Goal: Task Accomplishment & Management: Complete application form

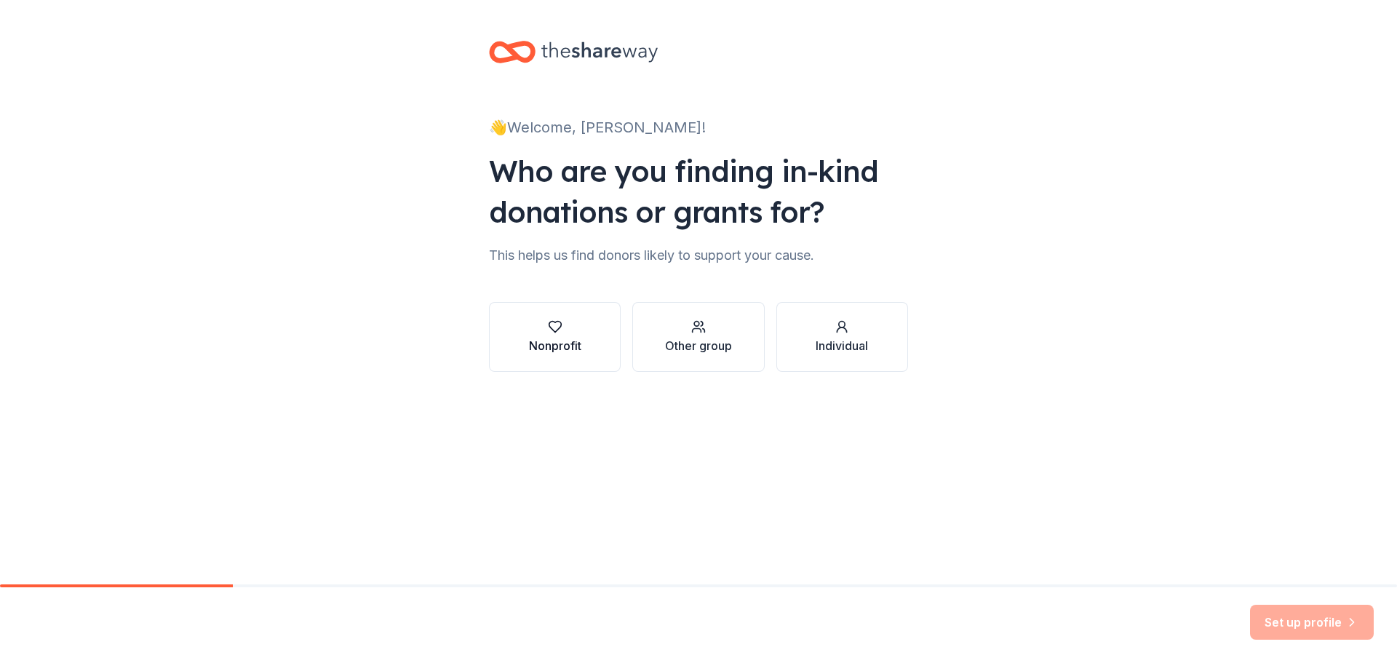
click at [535, 327] on div "button" at bounding box center [555, 326] width 52 height 15
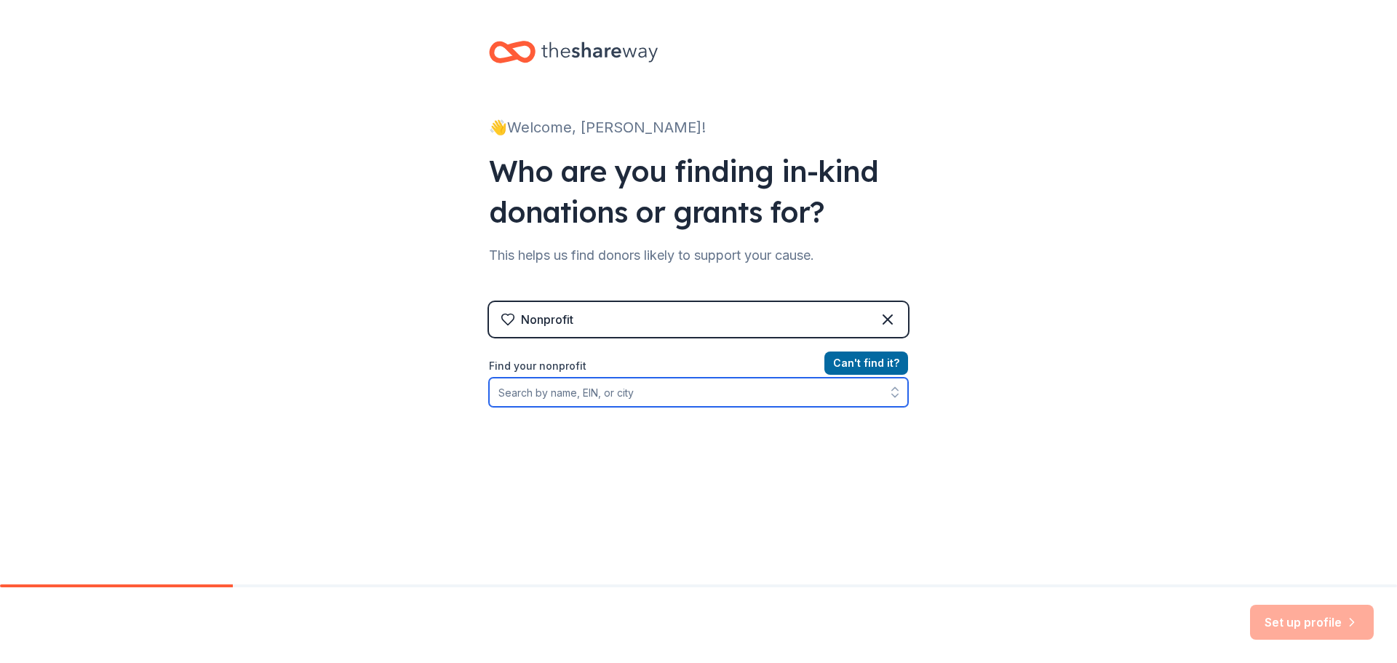
click at [610, 395] on input "Find your nonprofit" at bounding box center [698, 392] width 419 height 29
drag, startPoint x: 637, startPoint y: 393, endPoint x: 425, endPoint y: 408, distance: 213.0
click at [425, 408] on div "👋 Welcome, Kristy! Who are you finding in-kind donations or grants for? This he…" at bounding box center [698, 311] width 1397 height 622
type input "47"
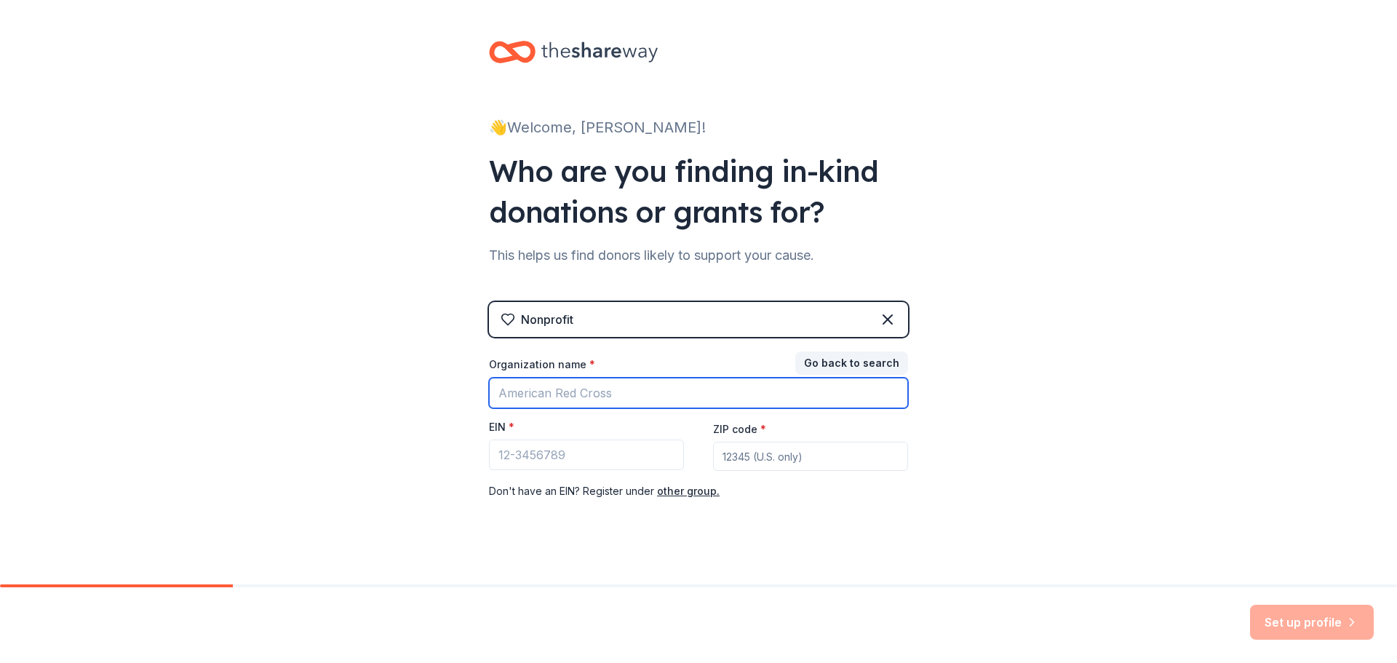
click at [506, 394] on input "Organization name *" at bounding box center [698, 393] width 419 height 31
type input "St Wenceslaus"
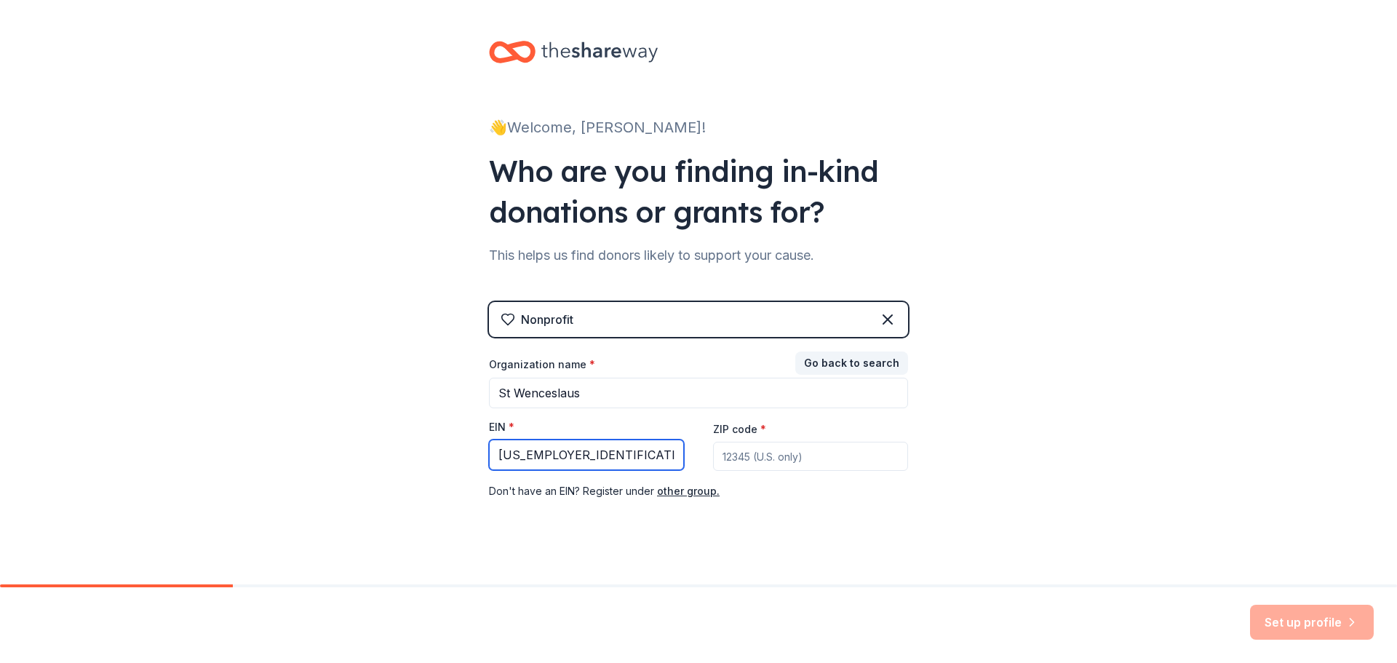
type input "[US_EMPLOYER_IDENTIFICATION_NUMBER]"
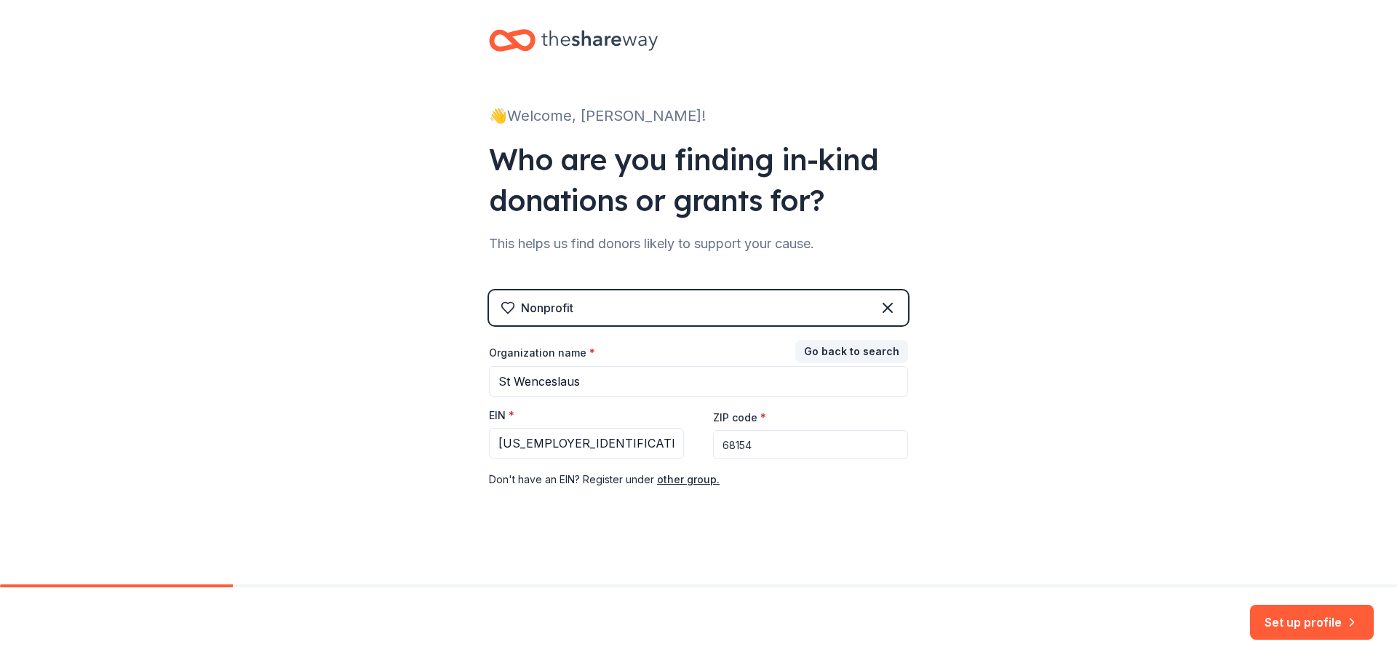
scroll to position [15, 0]
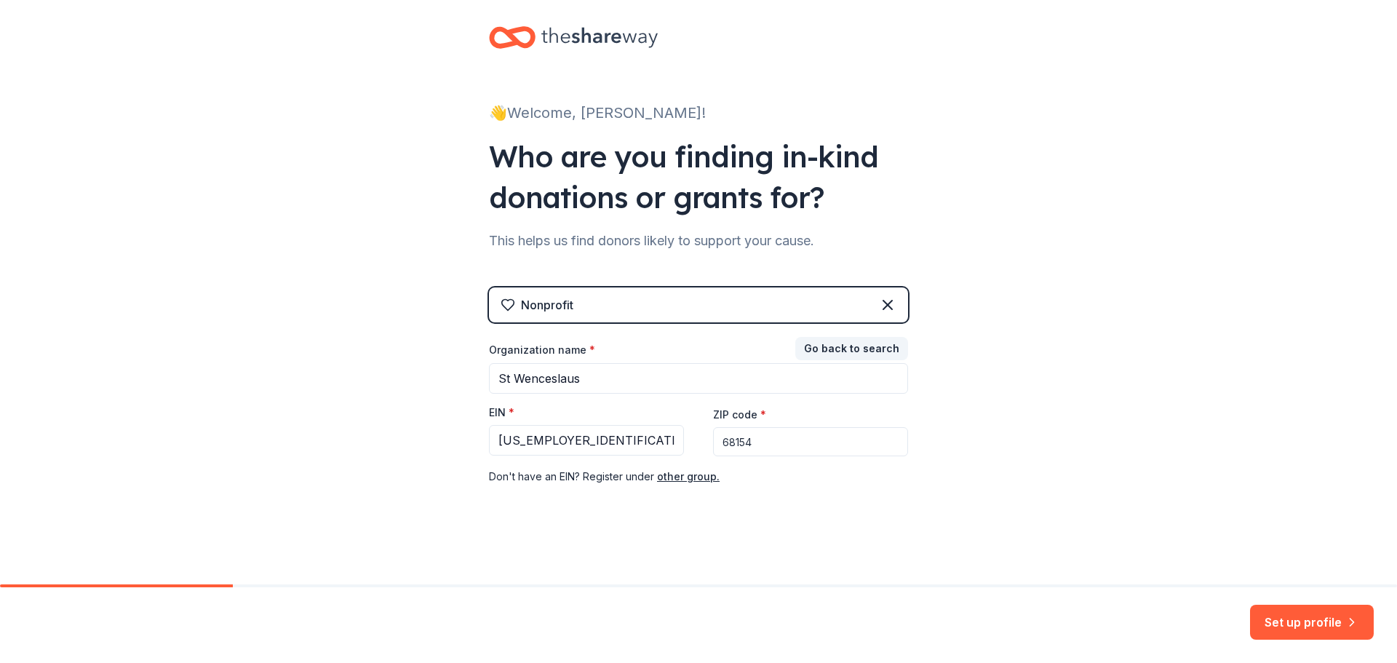
type input "68154"
click at [1312, 623] on button "Set up profile" at bounding box center [1312, 622] width 124 height 35
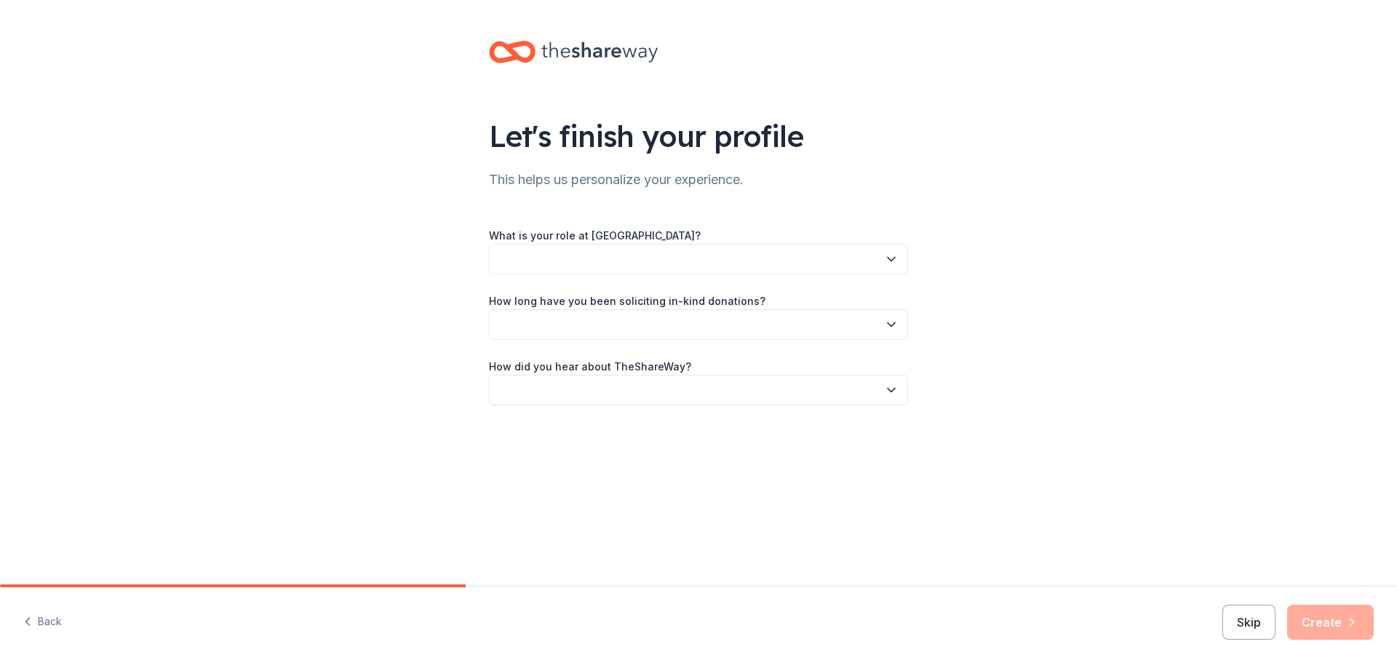
click at [622, 253] on button "button" at bounding box center [698, 259] width 419 height 31
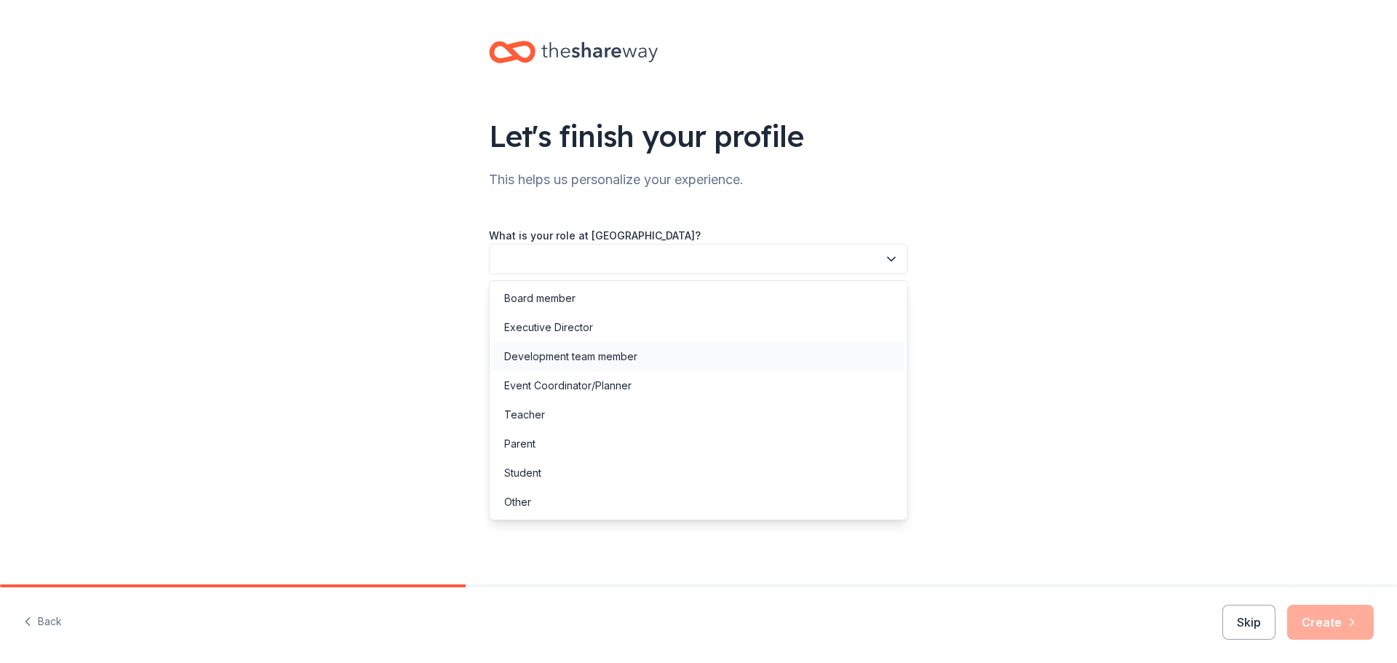
click at [601, 359] on div "Development team member" at bounding box center [570, 356] width 133 height 17
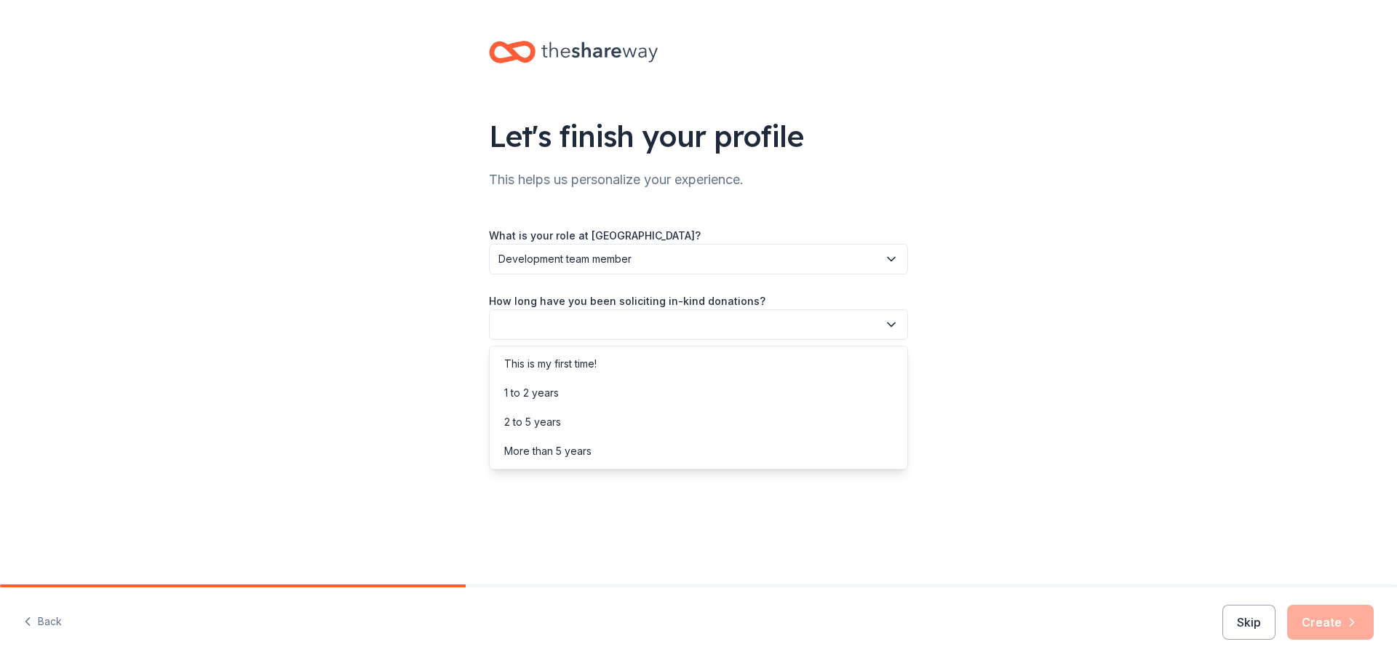
click at [706, 334] on button "button" at bounding box center [698, 324] width 419 height 31
click at [573, 427] on div "2 to 5 years" at bounding box center [698, 421] width 412 height 29
click at [671, 393] on button "button" at bounding box center [698, 390] width 419 height 31
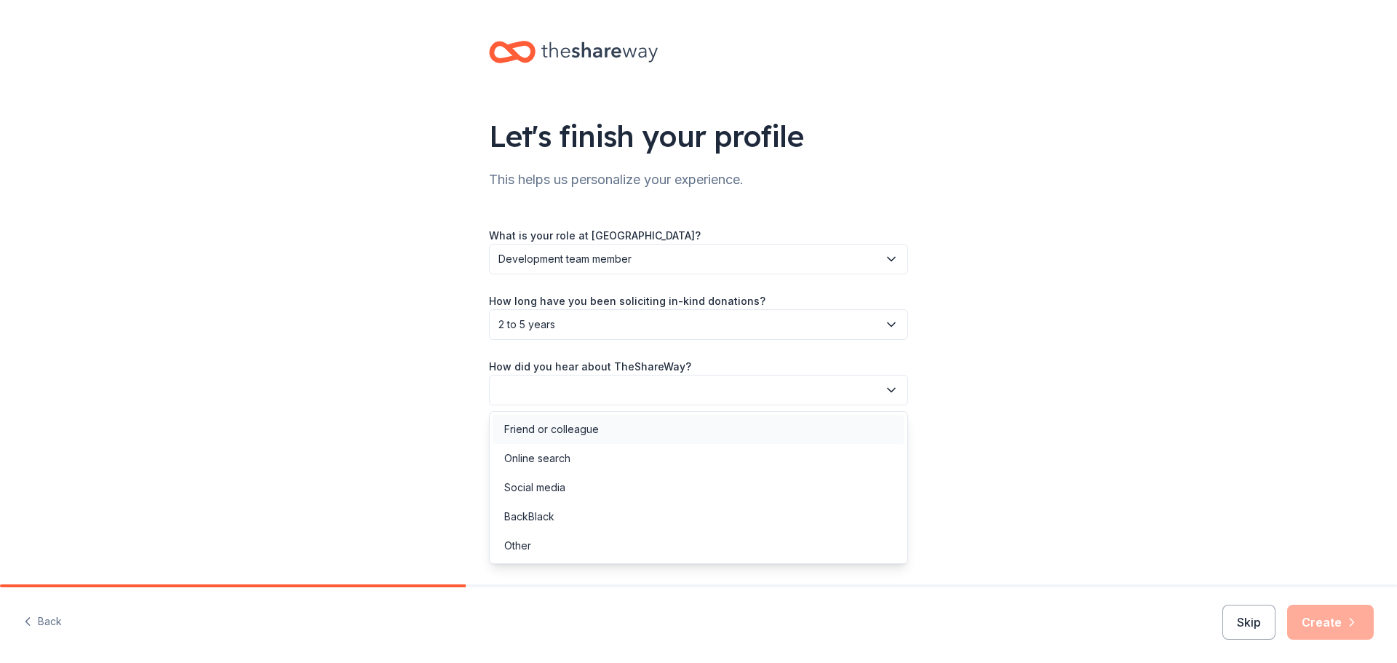
click at [596, 436] on div "Friend or colleague" at bounding box center [551, 428] width 95 height 17
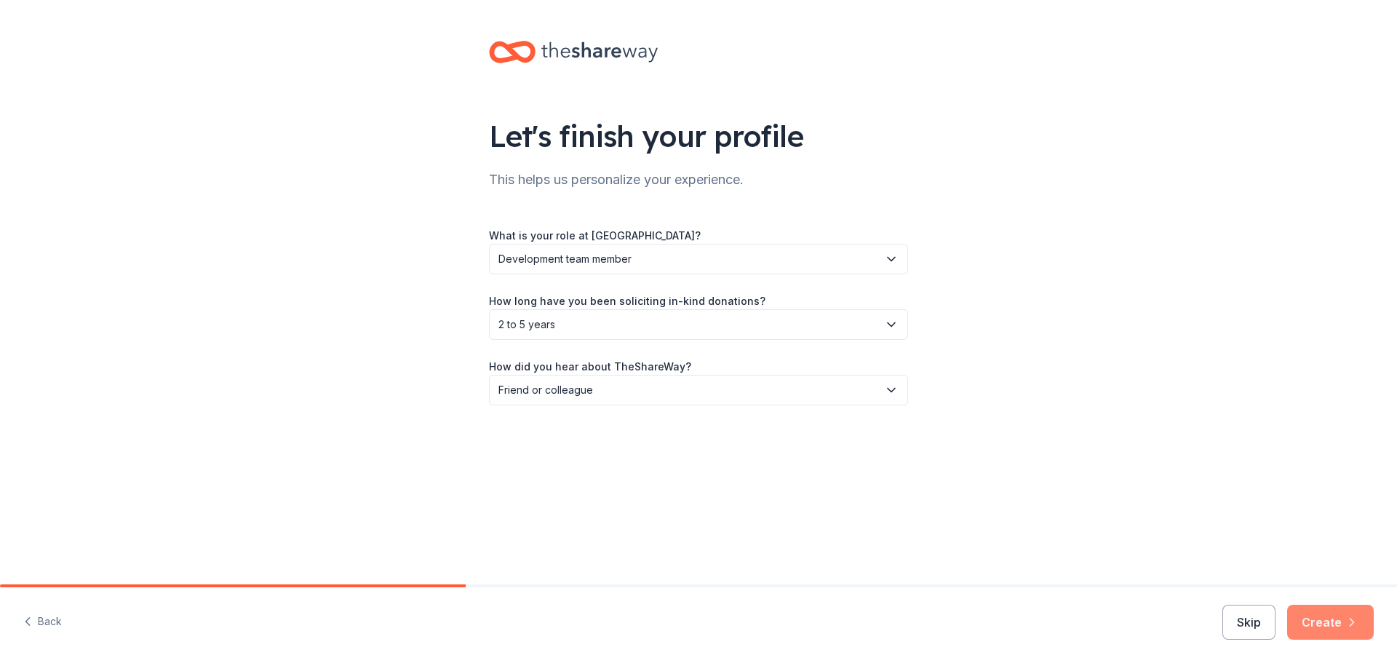
click at [1323, 628] on button "Create" at bounding box center [1330, 622] width 87 height 35
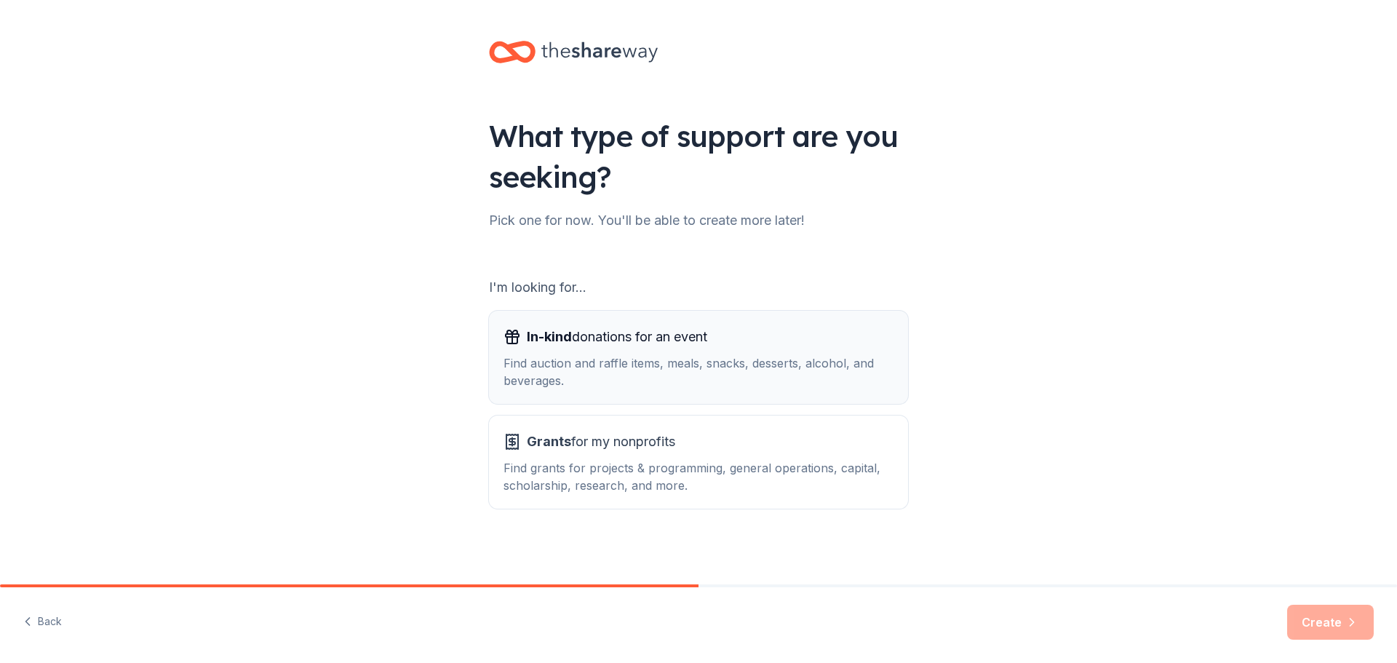
click at [530, 343] on span "In-kind" at bounding box center [549, 336] width 45 height 15
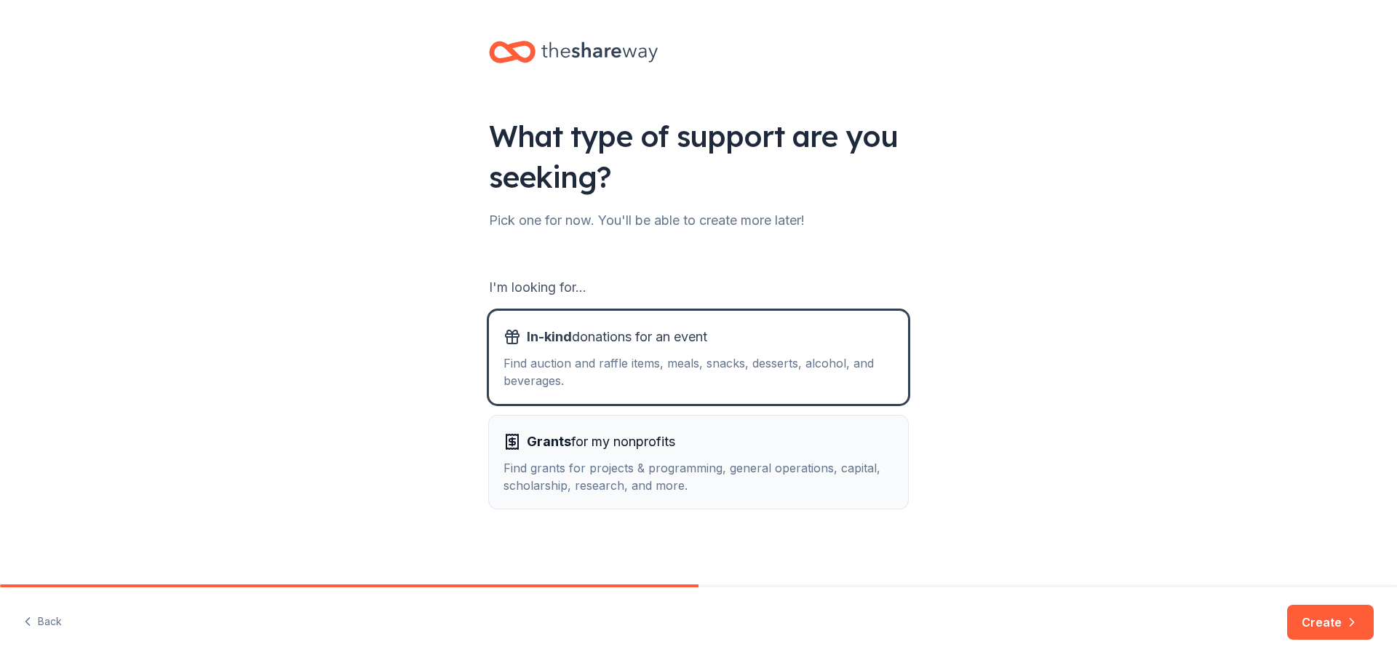
click at [532, 426] on button "Grants for my nonprofits Find grants for projects & programming, general operat…" at bounding box center [698, 461] width 419 height 93
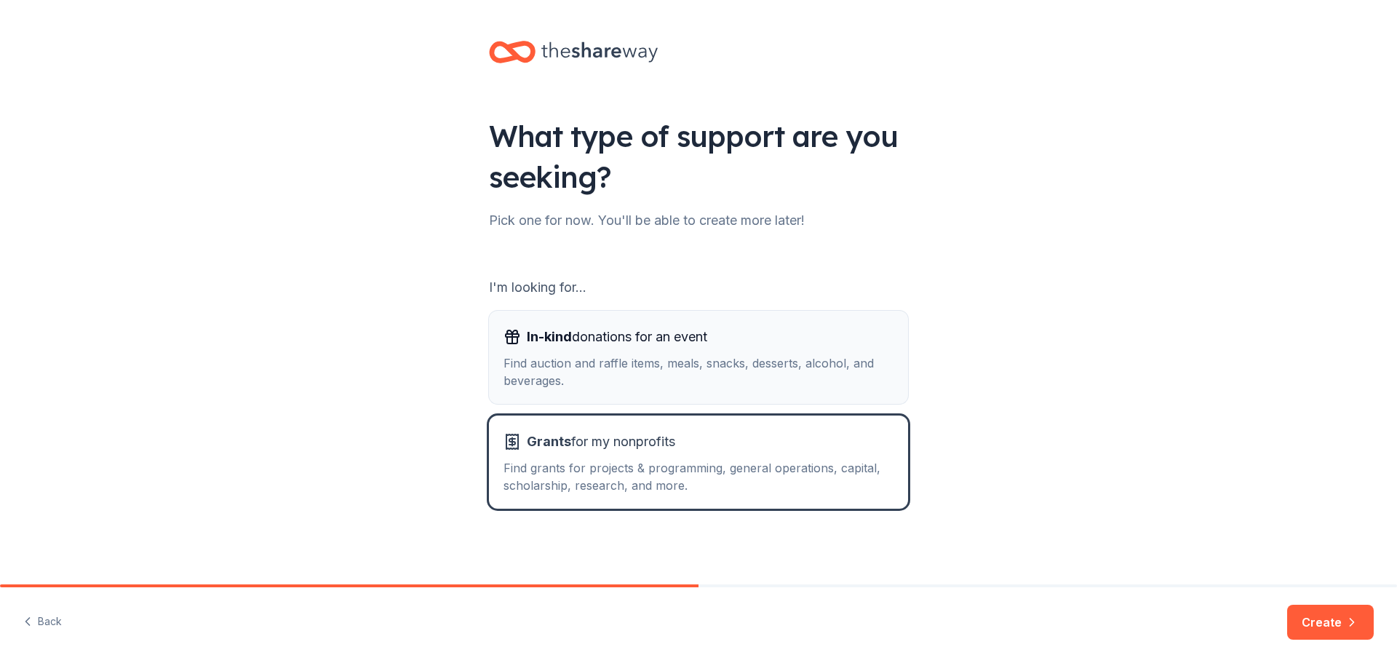
click at [599, 380] on div "Find auction and raffle items, meals, snacks, desserts, alcohol, and beverages." at bounding box center [698, 371] width 390 height 35
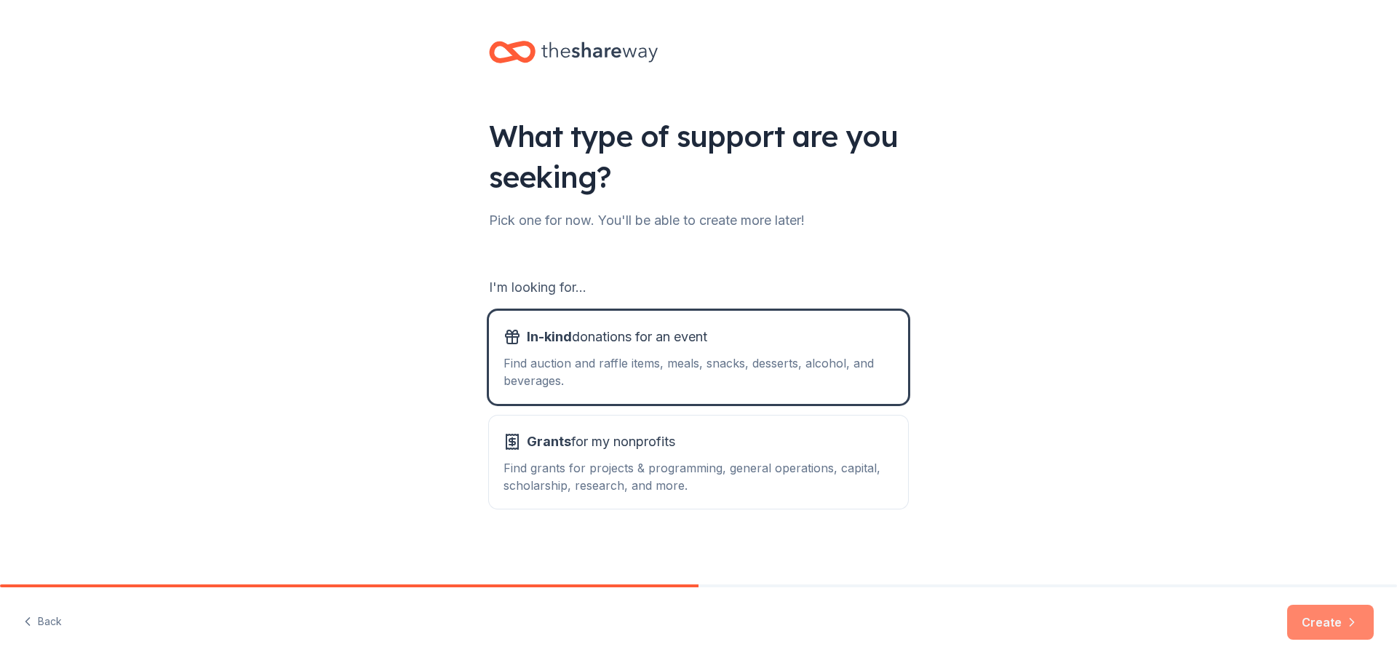
click at [1319, 619] on button "Create" at bounding box center [1330, 622] width 87 height 35
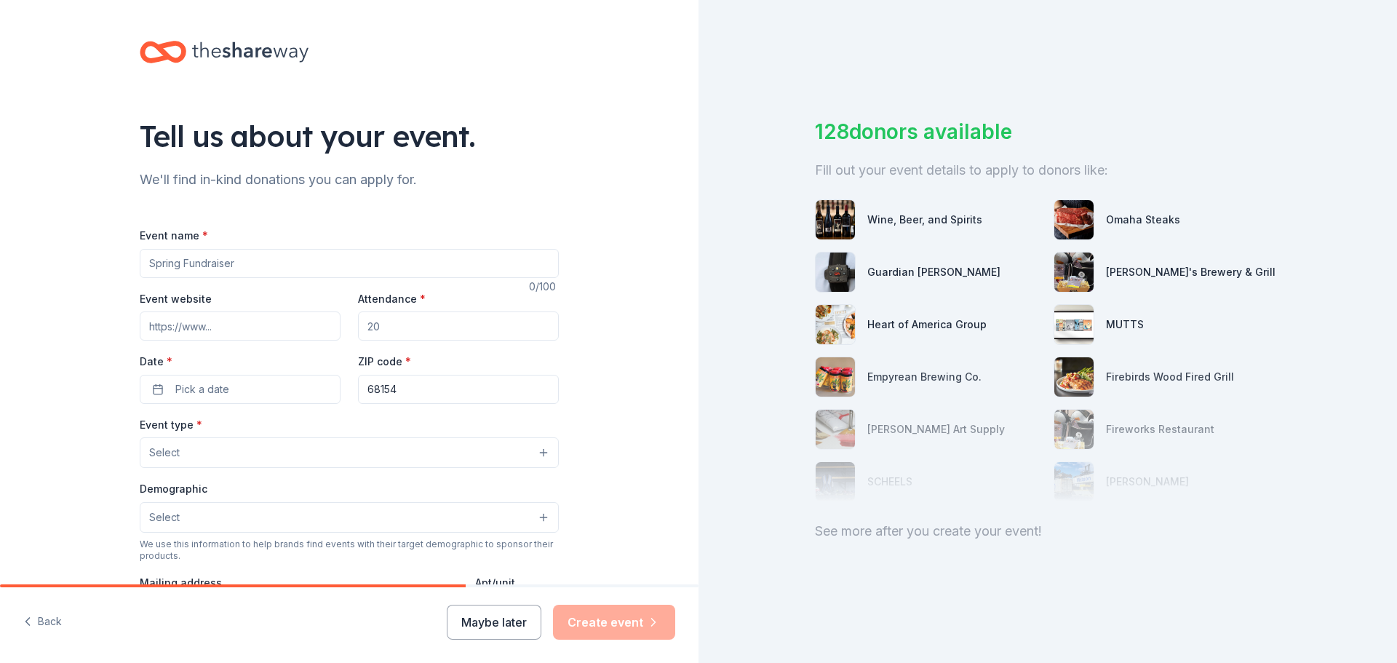
click at [212, 272] on input "Event name *" at bounding box center [349, 263] width 419 height 29
type input "Celebrate"
drag, startPoint x: 402, startPoint y: 328, endPoint x: 322, endPoint y: 330, distance: 80.8
click at [322, 330] on div "Event website Attendance * Date * Pick a date ZIP code * 68154" at bounding box center [349, 347] width 419 height 114
type input "500"
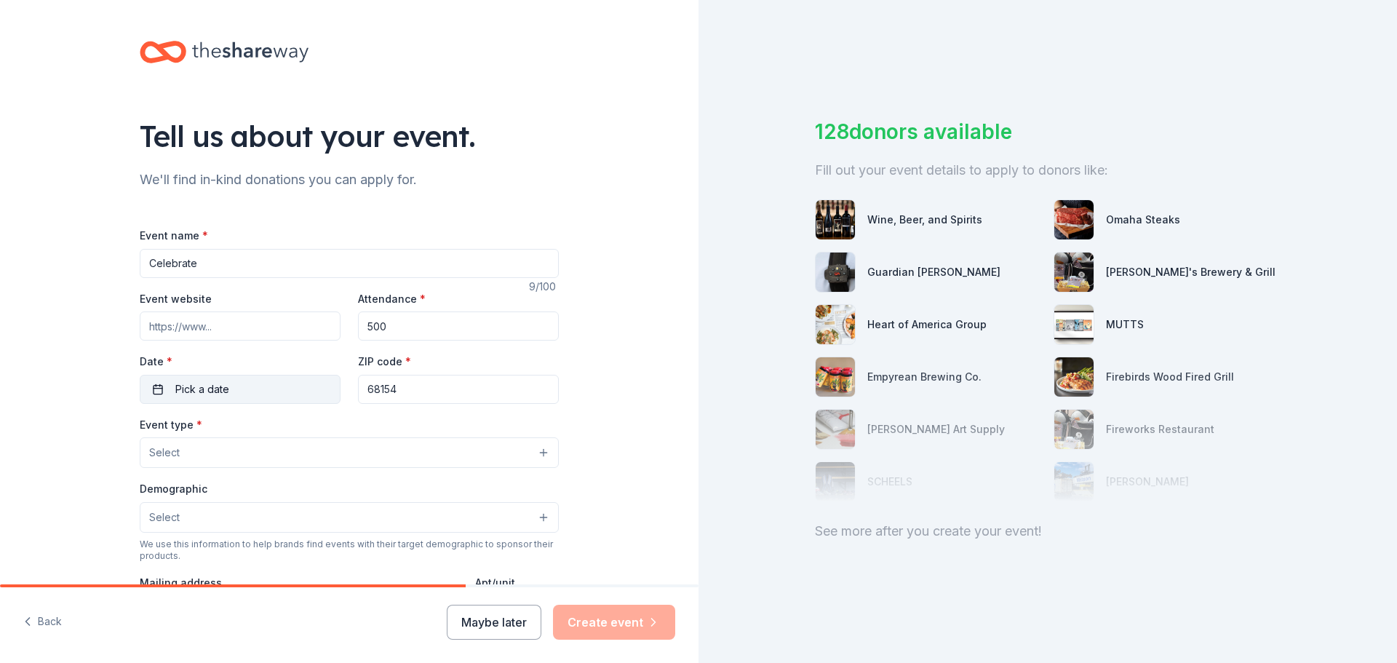
click at [314, 396] on button "Pick a date" at bounding box center [240, 389] width 201 height 29
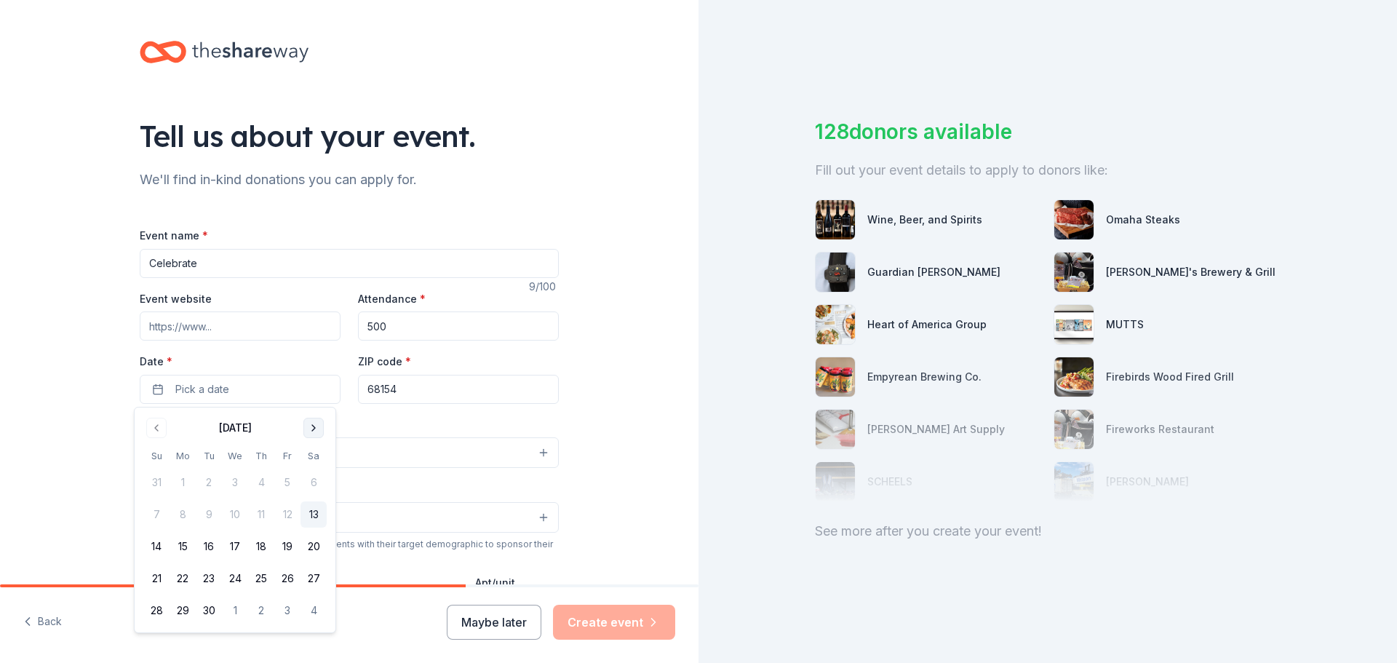
click at [314, 426] on button "Go to next month" at bounding box center [313, 428] width 20 height 20
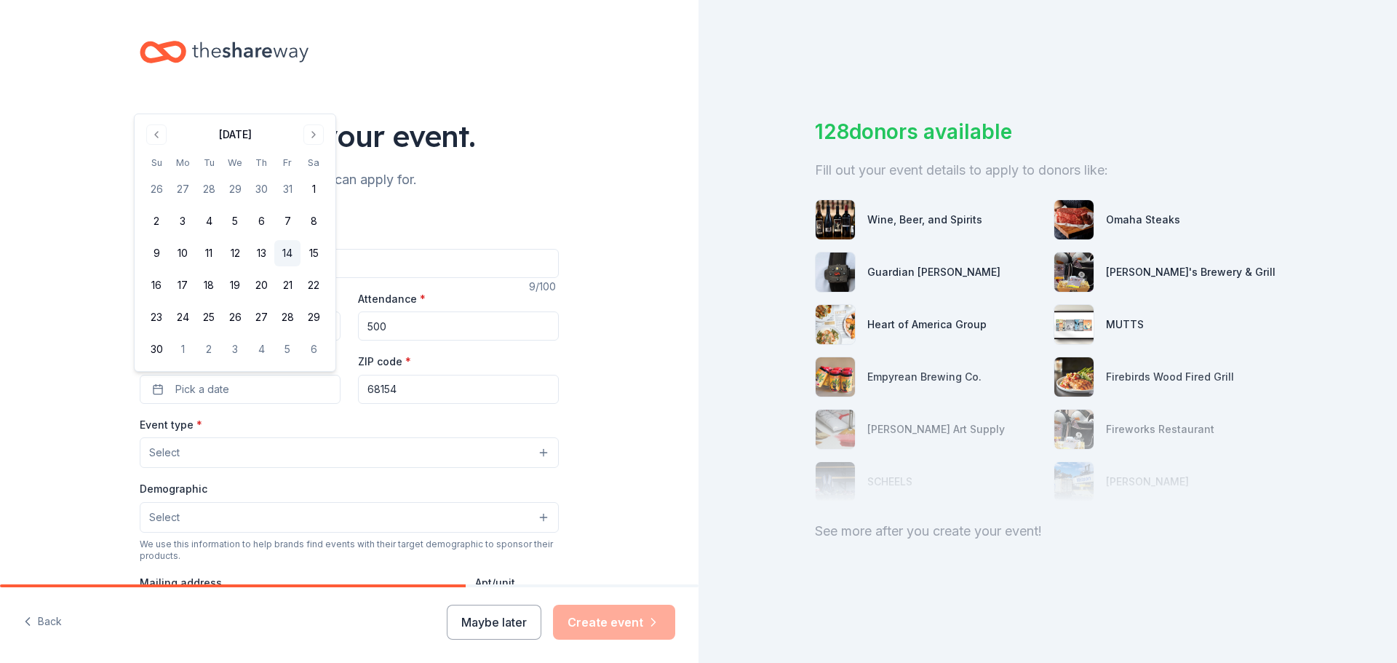
click at [287, 252] on button "14" at bounding box center [287, 253] width 26 height 26
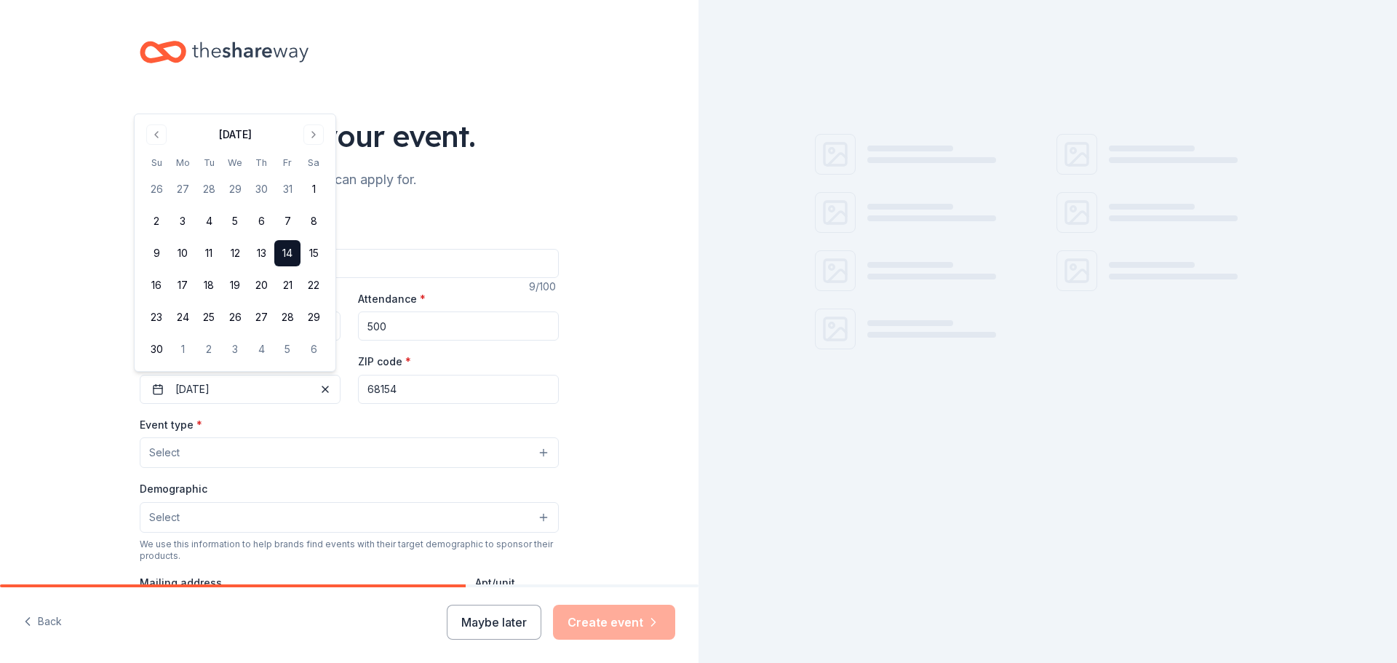
click at [196, 458] on button "Select" at bounding box center [349, 452] width 419 height 31
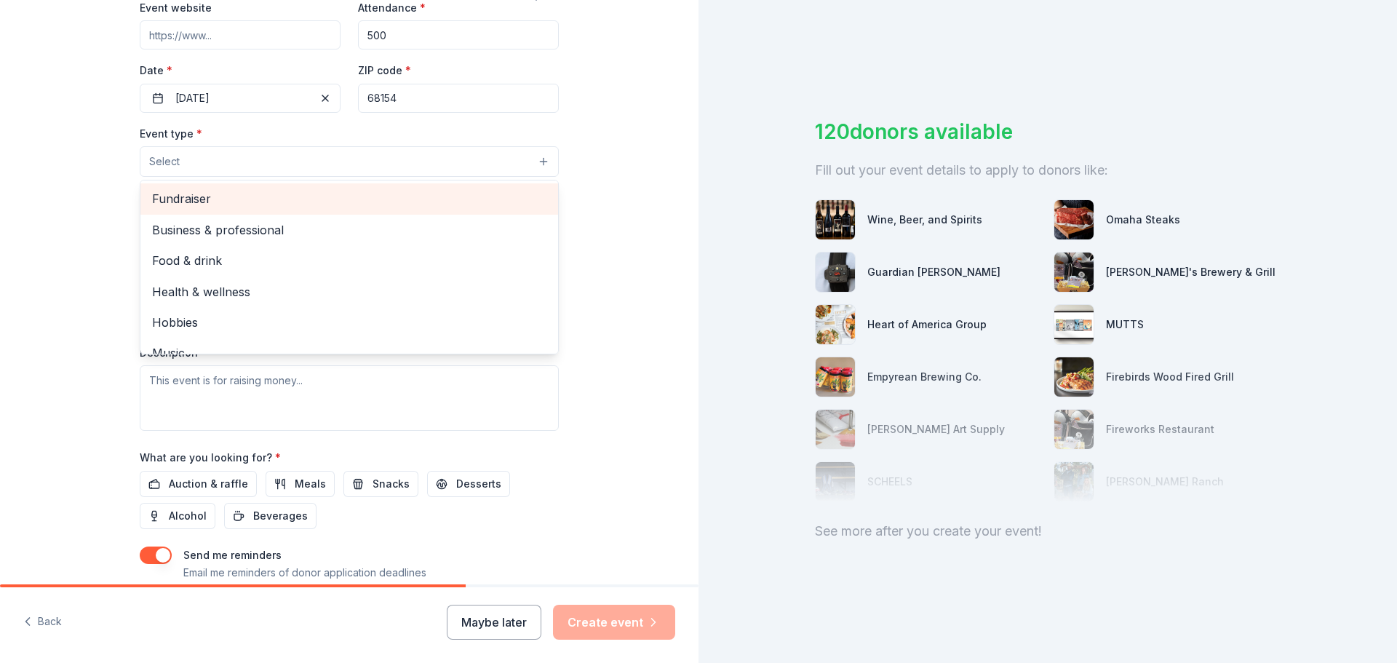
click at [185, 204] on span "Fundraiser" at bounding box center [349, 198] width 394 height 19
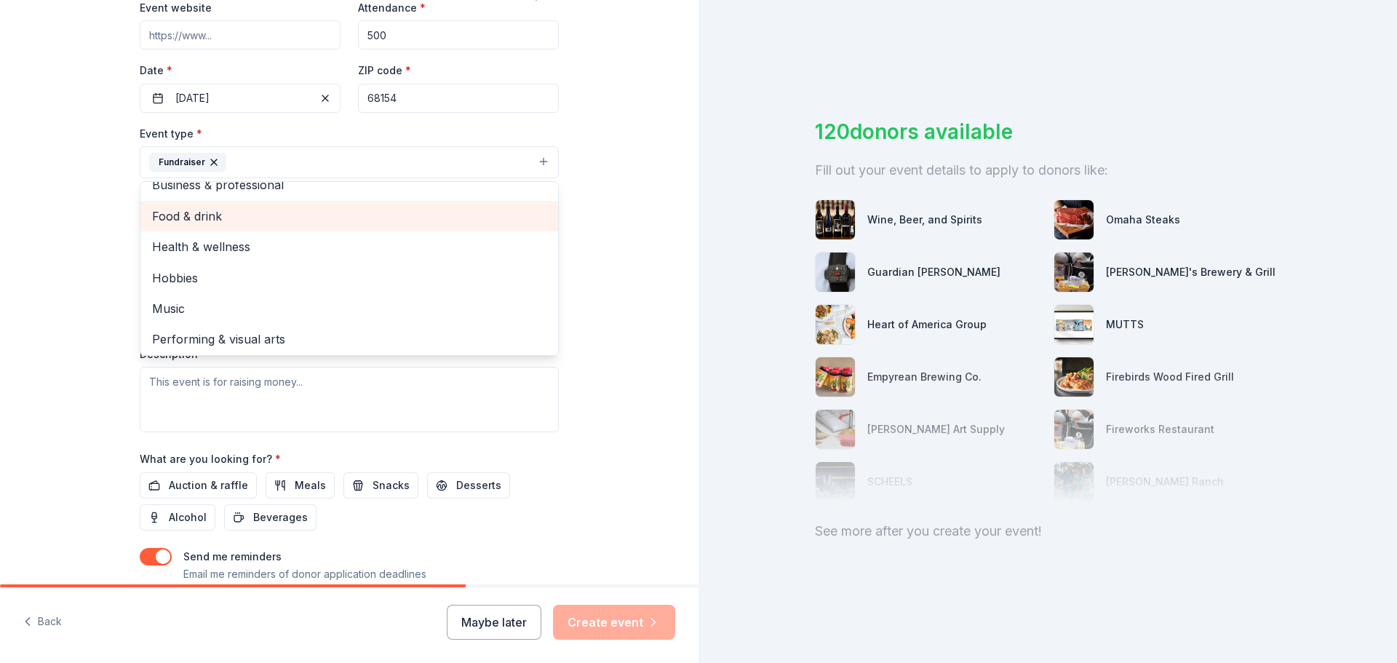
scroll to position [17, 0]
click at [623, 182] on div "Tell us about your event. We'll find in-kind donations you can apply for. Event…" at bounding box center [349, 194] width 698 height 970
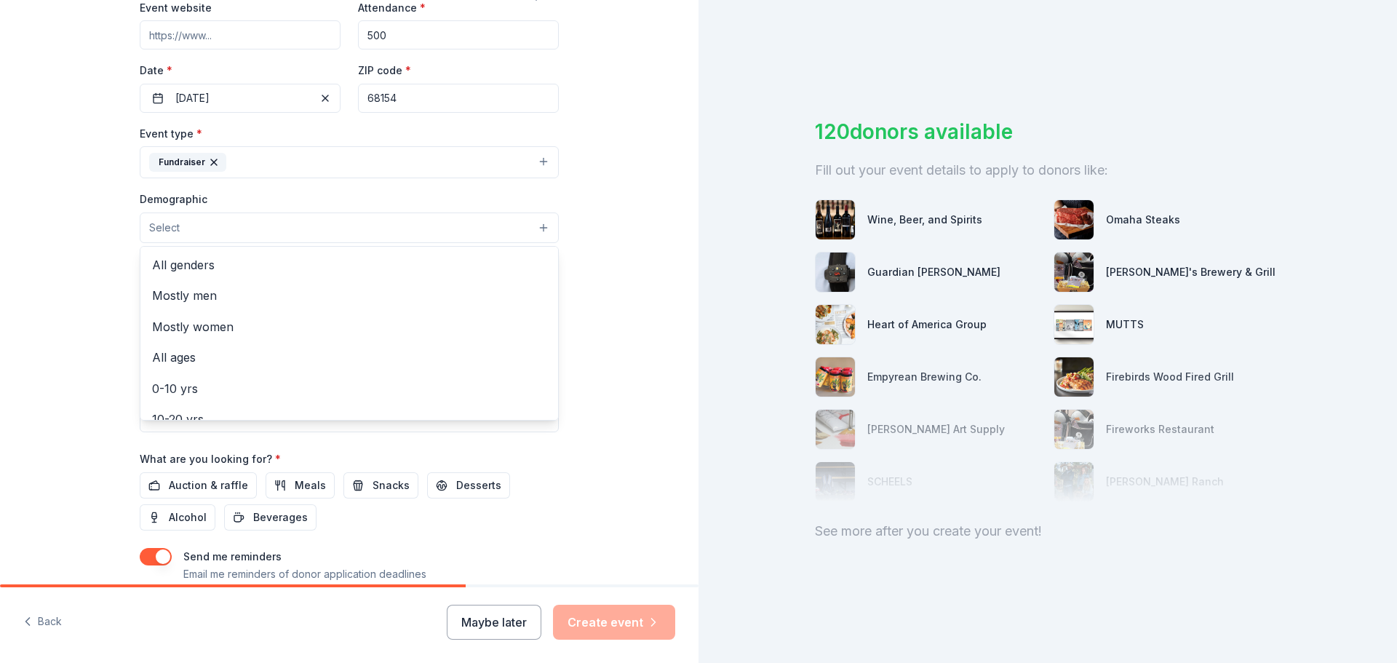
click at [231, 233] on button "Select" at bounding box center [349, 227] width 419 height 31
click at [209, 265] on span "All genders" at bounding box center [349, 264] width 394 height 19
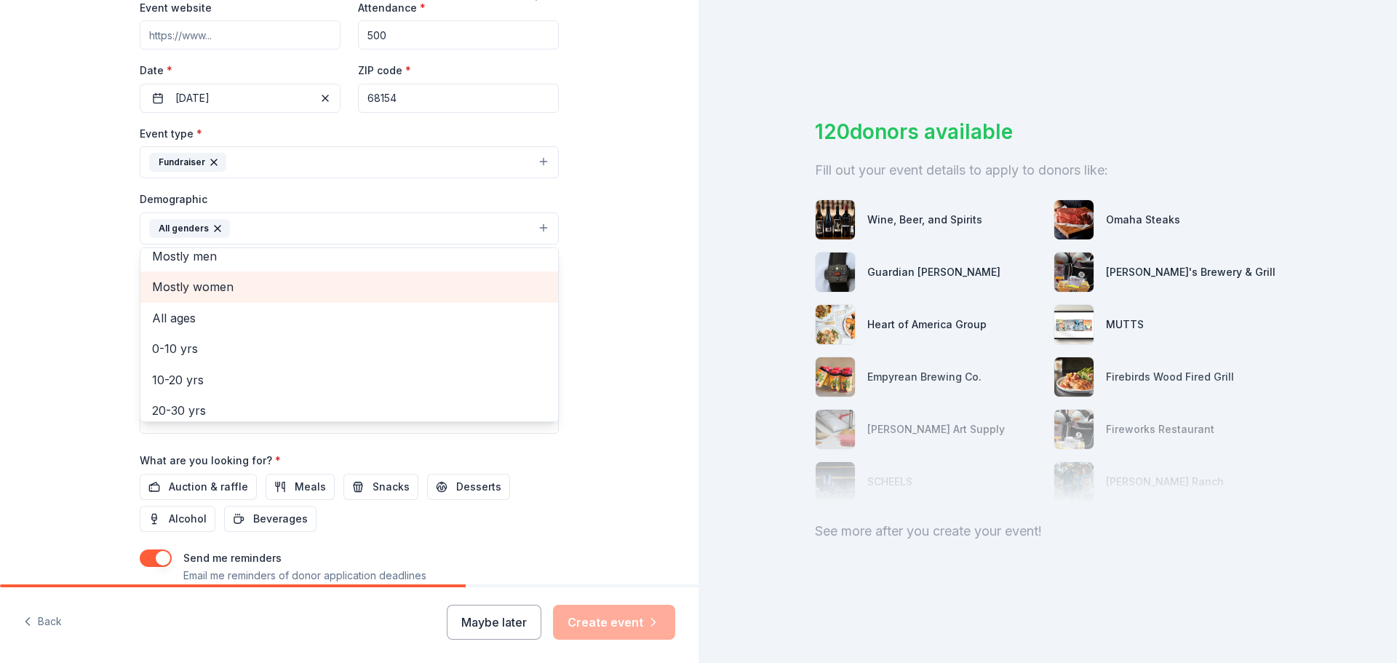
scroll to position [0, 0]
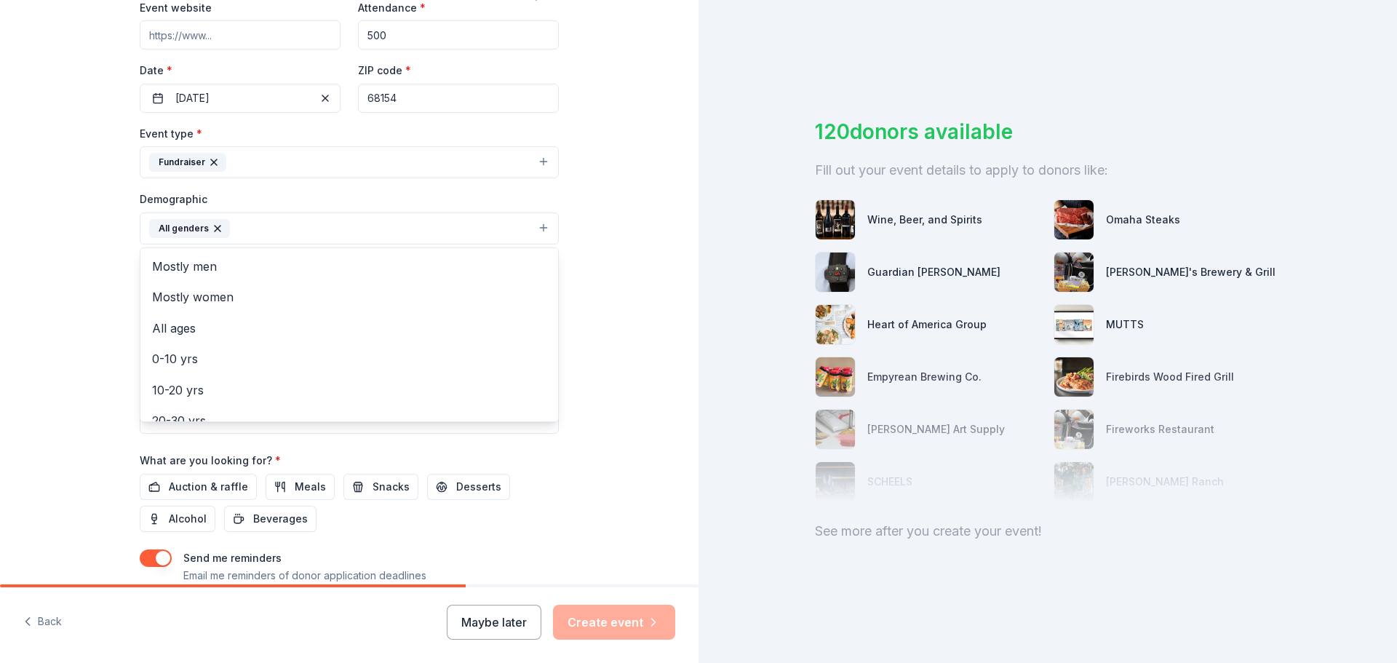
click at [632, 245] on div "Tell us about your event. We'll find in-kind donations you can apply for. Event…" at bounding box center [349, 194] width 698 height 971
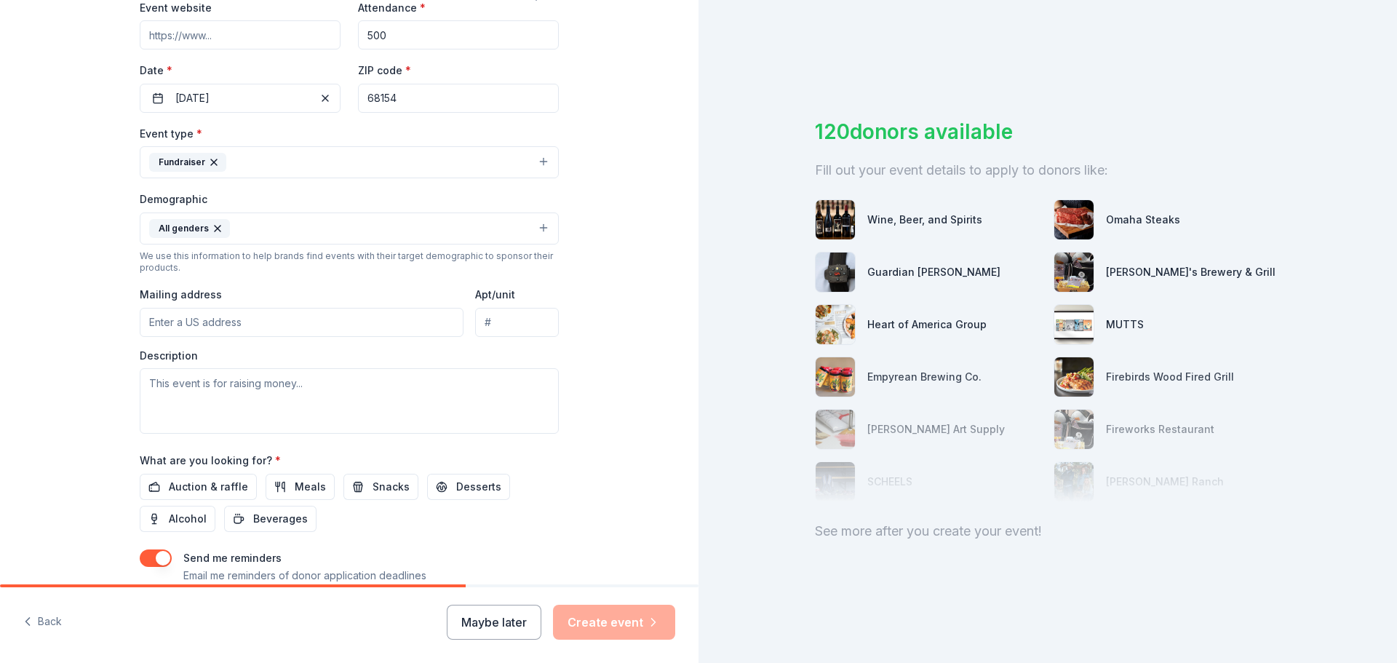
click at [204, 326] on input "Mailing address" at bounding box center [302, 322] width 324 height 29
type input "15353 Pacific Street, Omaha, NE, 68154"
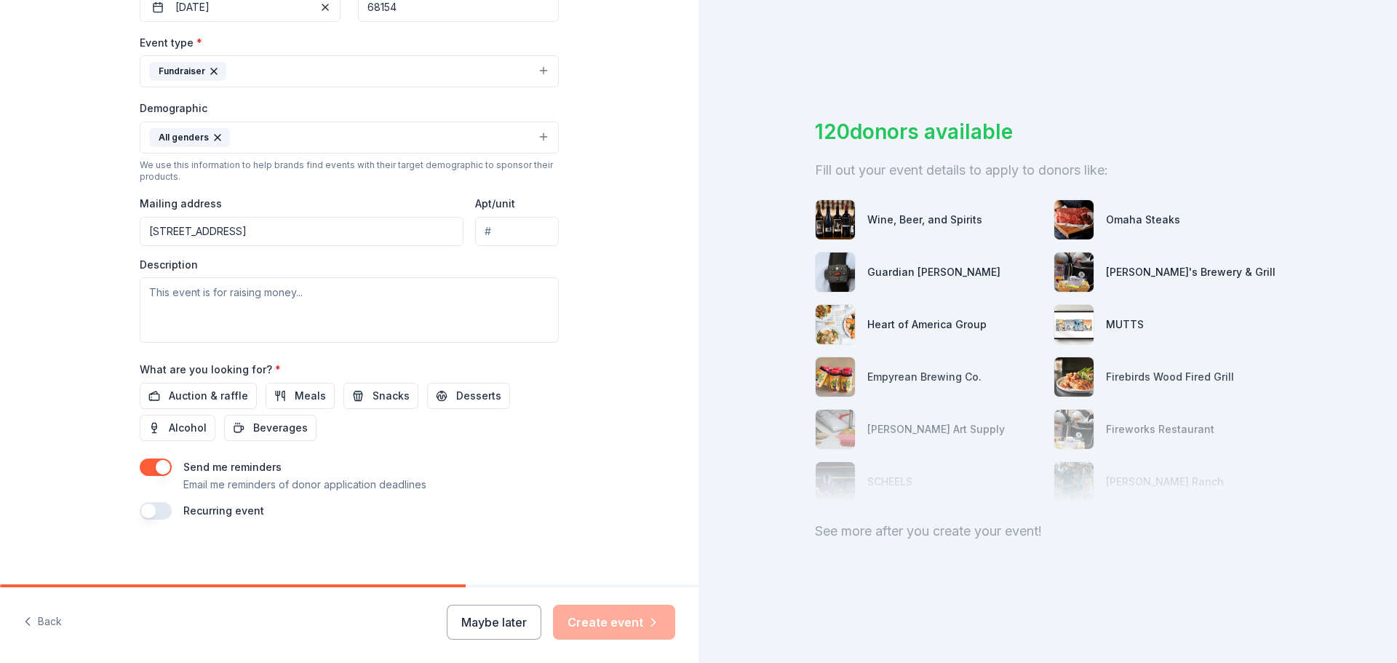
scroll to position [387, 0]
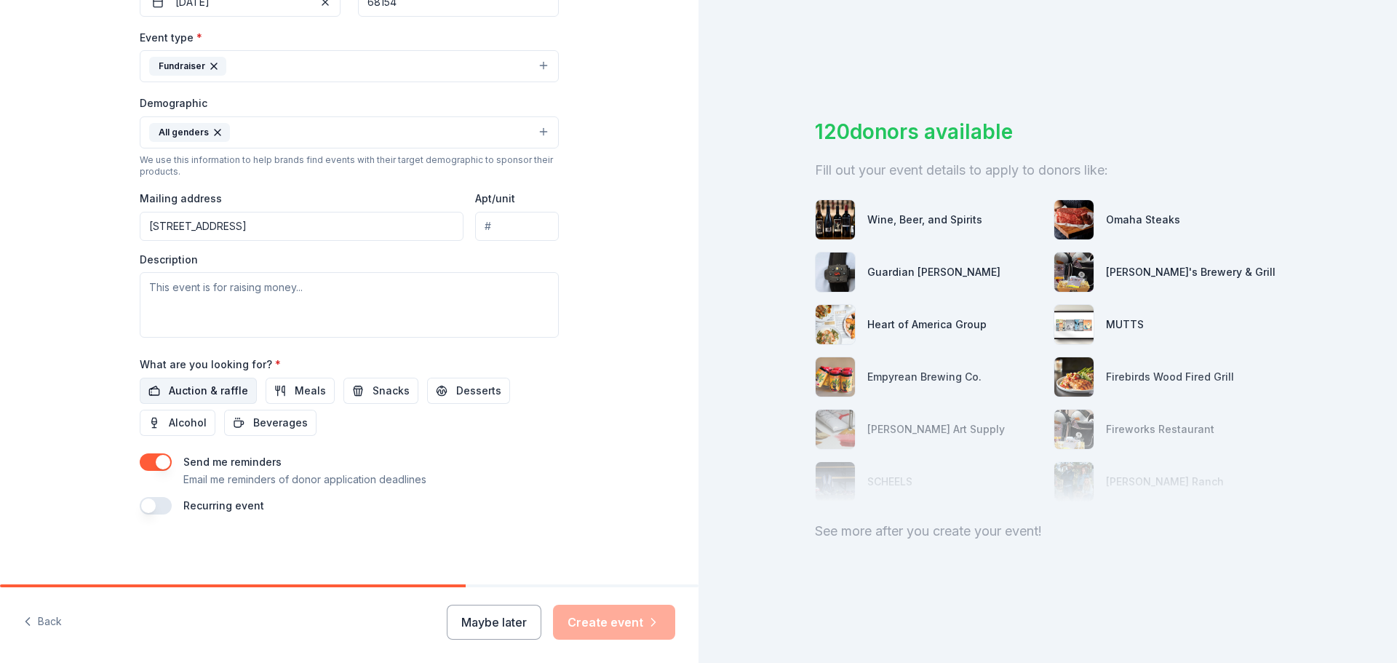
click at [200, 394] on span "Auction & raffle" at bounding box center [208, 390] width 79 height 17
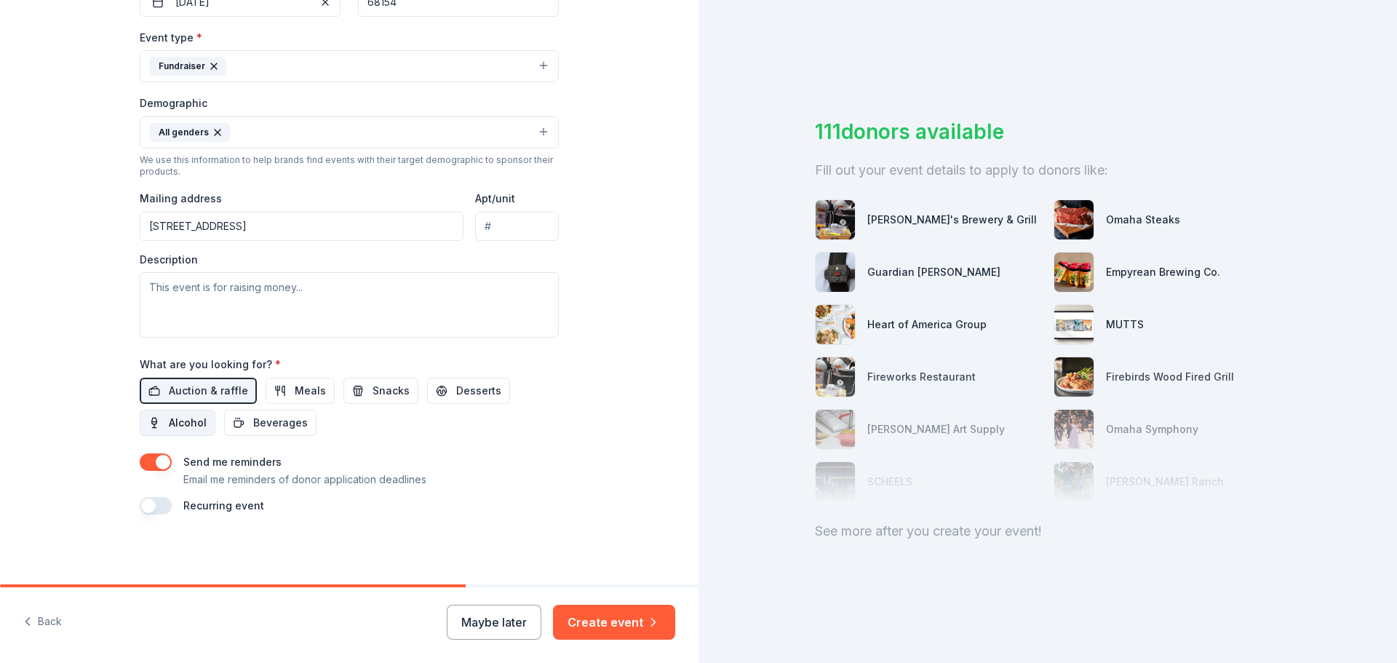
click at [142, 423] on button "Alcohol" at bounding box center [178, 423] width 76 height 26
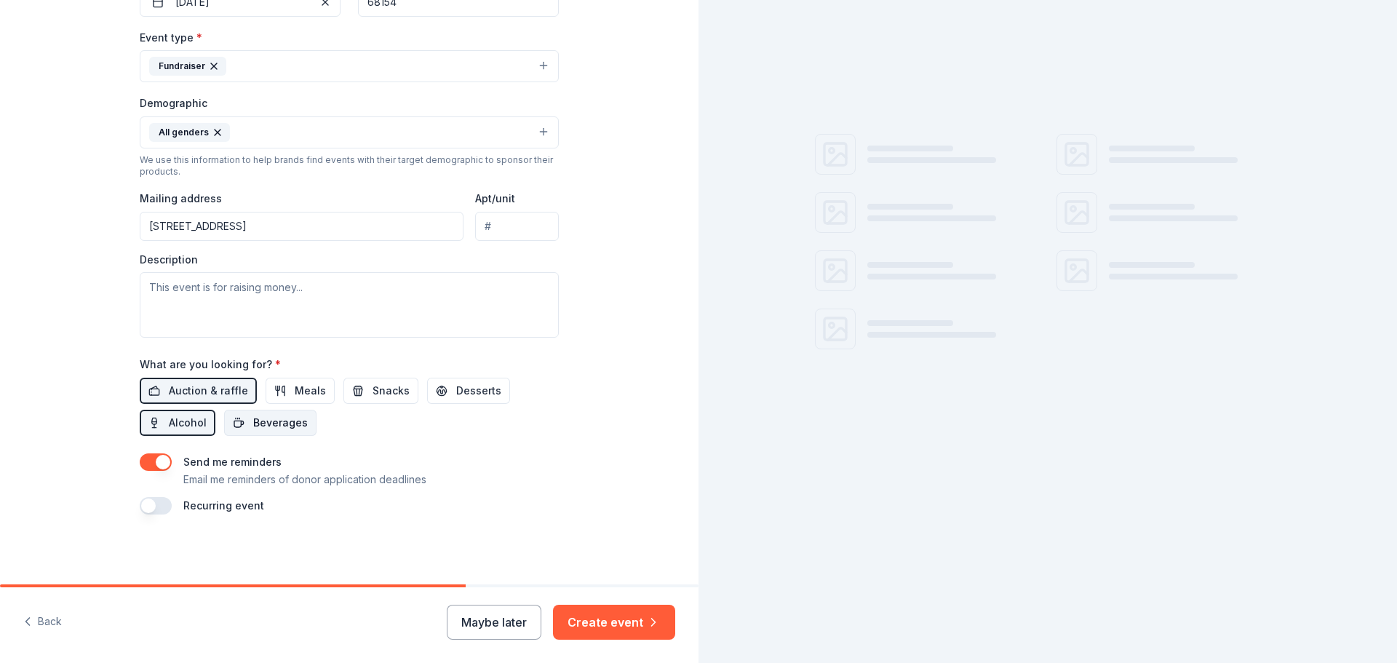
click at [276, 421] on span "Beverages" at bounding box center [280, 422] width 55 height 17
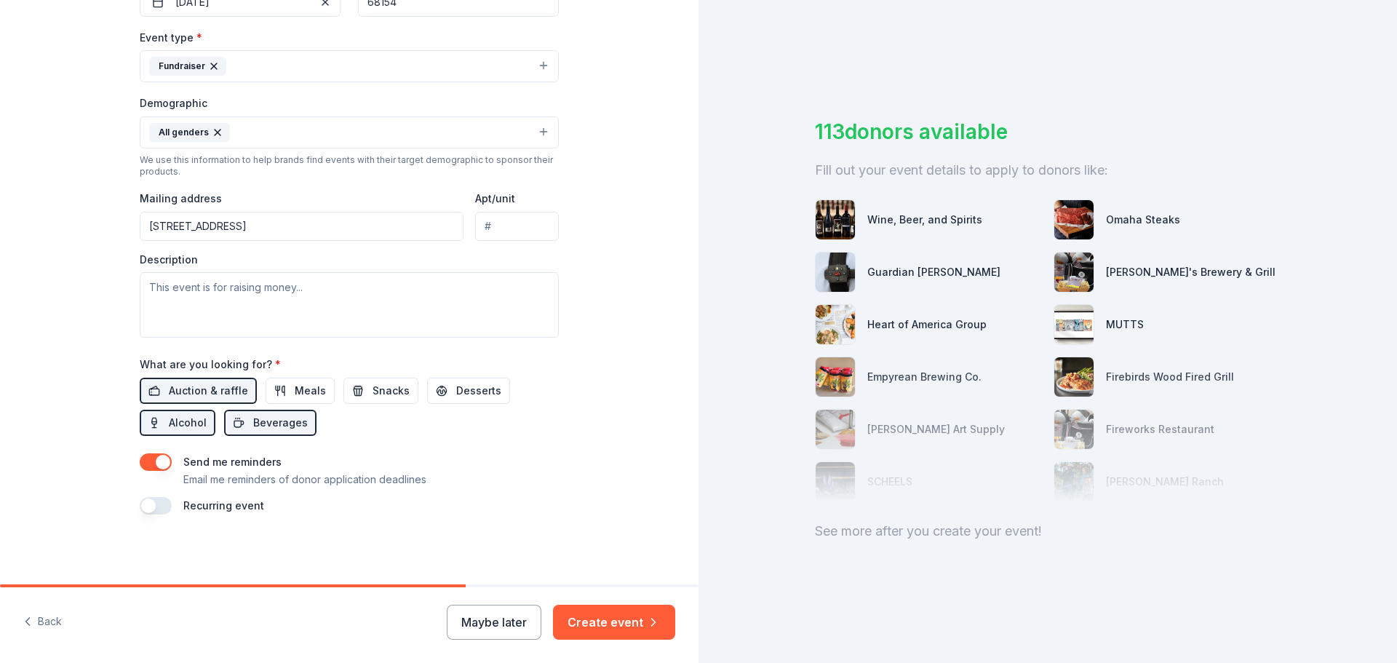
click at [140, 506] on button "button" at bounding box center [156, 505] width 32 height 17
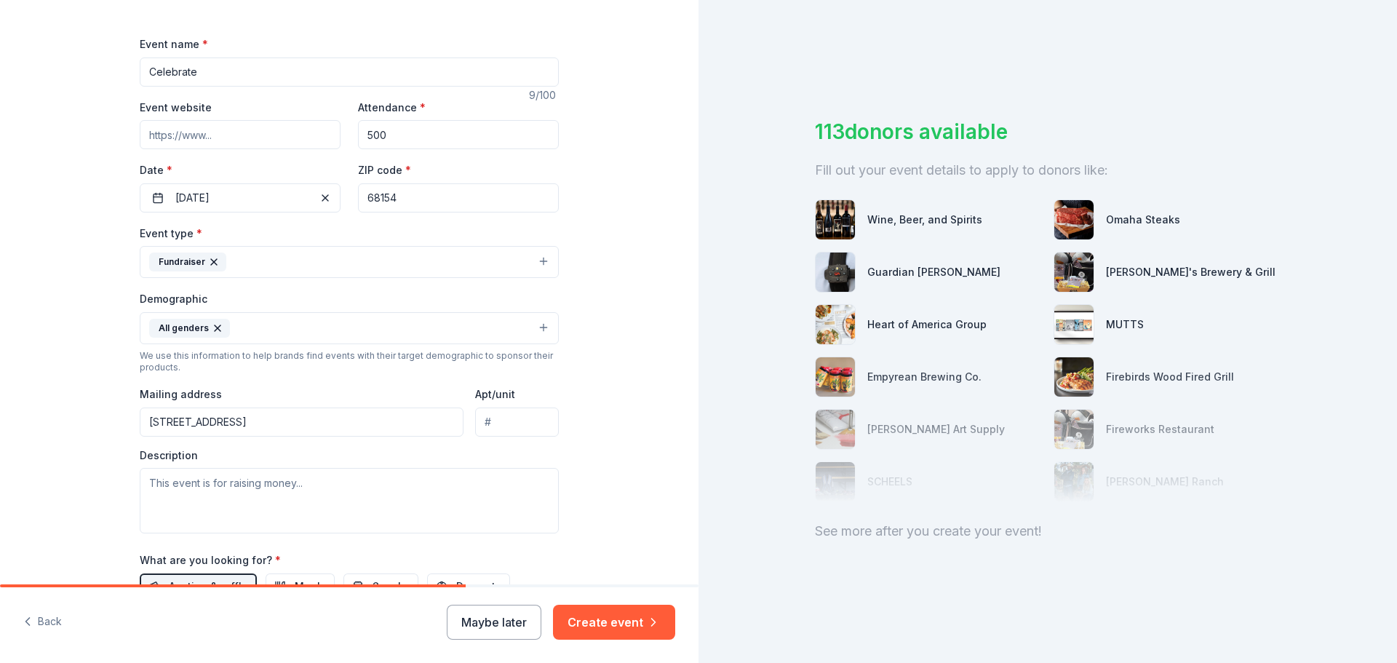
scroll to position [169, 0]
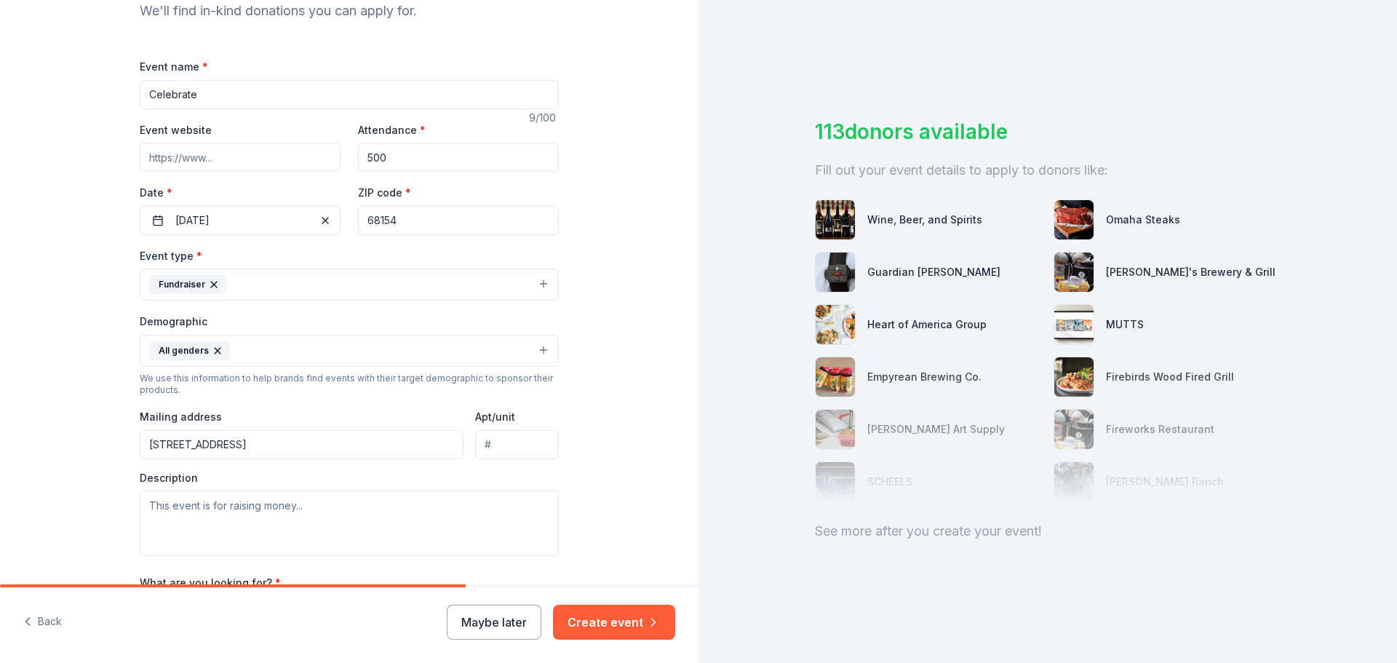
click at [234, 163] on input "Event website" at bounding box center [240, 157] width 201 height 29
paste input "https://www.stwenceslaus.org/"
type input "https://www.stwenceslaus.org/"
click at [593, 625] on button "Create event" at bounding box center [614, 622] width 122 height 35
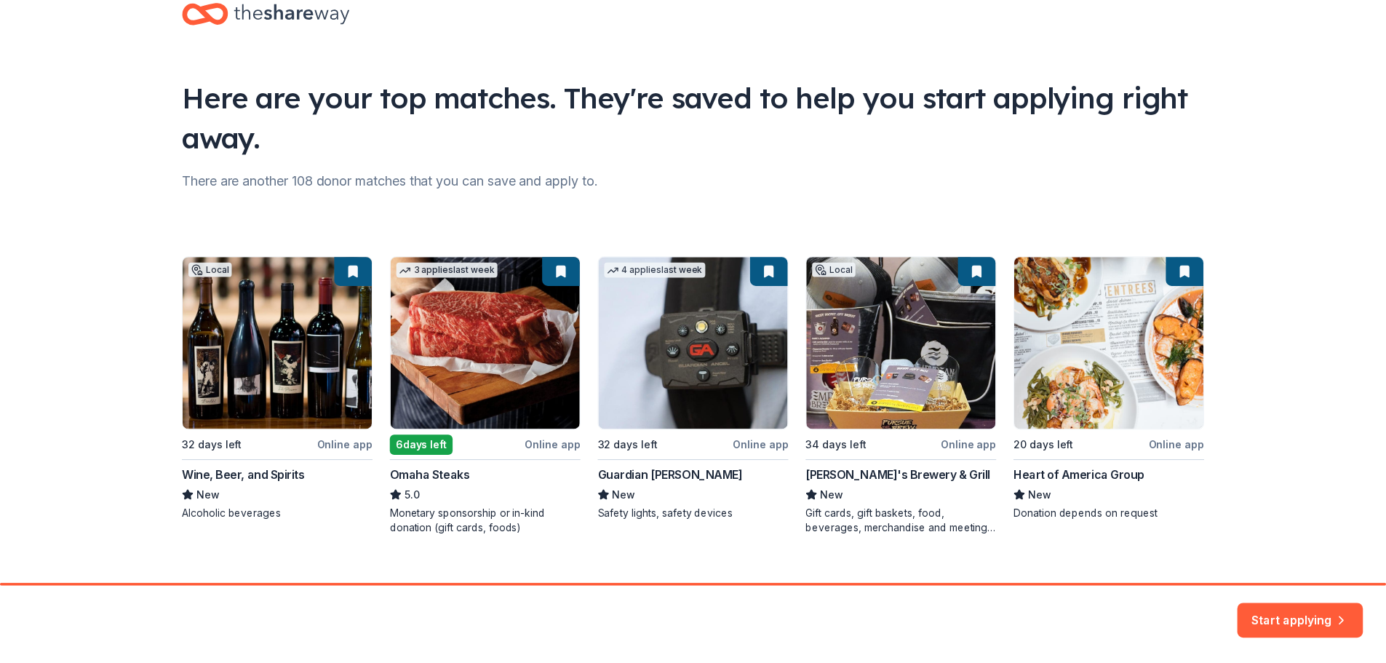
scroll to position [63, 0]
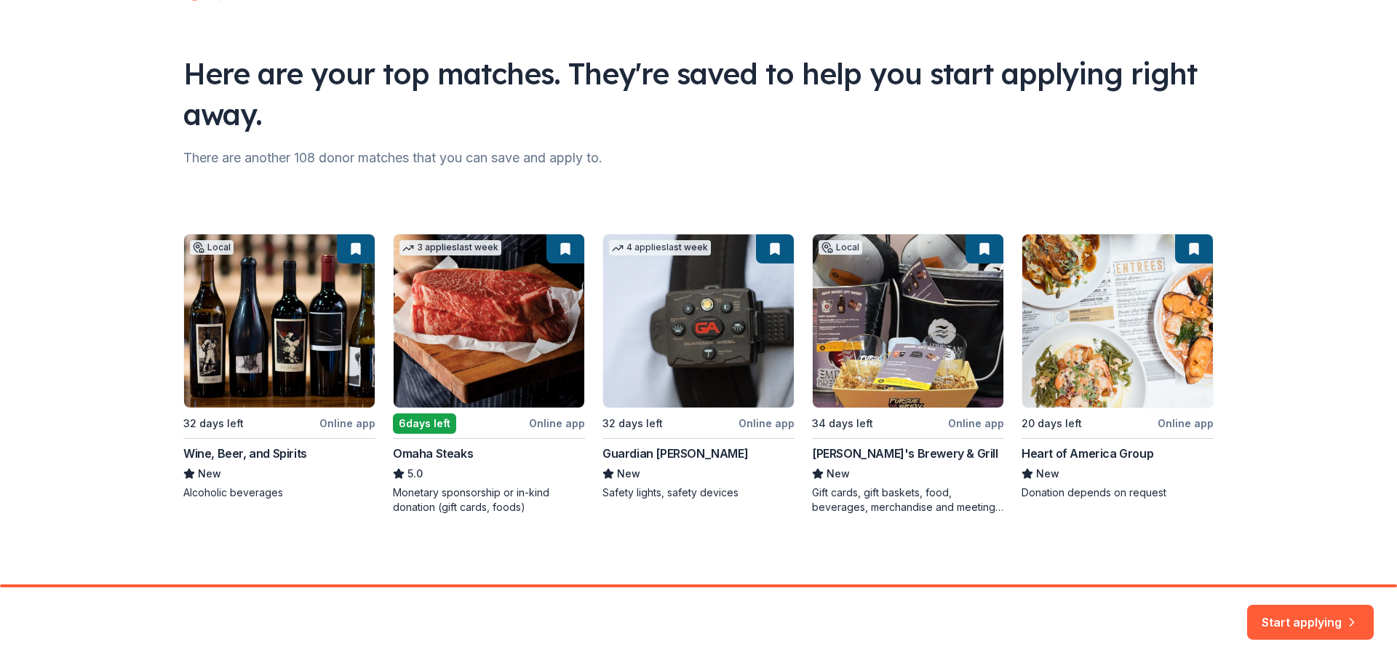
click at [448, 332] on div "Local 32 days left Online app Wine, Beer, and Spirits New Alcoholic beverages 3…" at bounding box center [698, 374] width 1030 height 281
click at [415, 433] on div "Local 32 days left Online app Wine, Beer, and Spirits New Alcoholic beverages 3…" at bounding box center [698, 374] width 1030 height 281
click at [515, 285] on div "Local 32 days left Online app Wine, Beer, and Spirits New Alcoholic beverages 3…" at bounding box center [698, 374] width 1030 height 281
click at [560, 420] on div "Local 32 days left Online app Wine, Beer, and Spirits New Alcoholic beverages 3…" at bounding box center [698, 374] width 1030 height 281
click at [1317, 617] on button "Start applying" at bounding box center [1310, 613] width 127 height 35
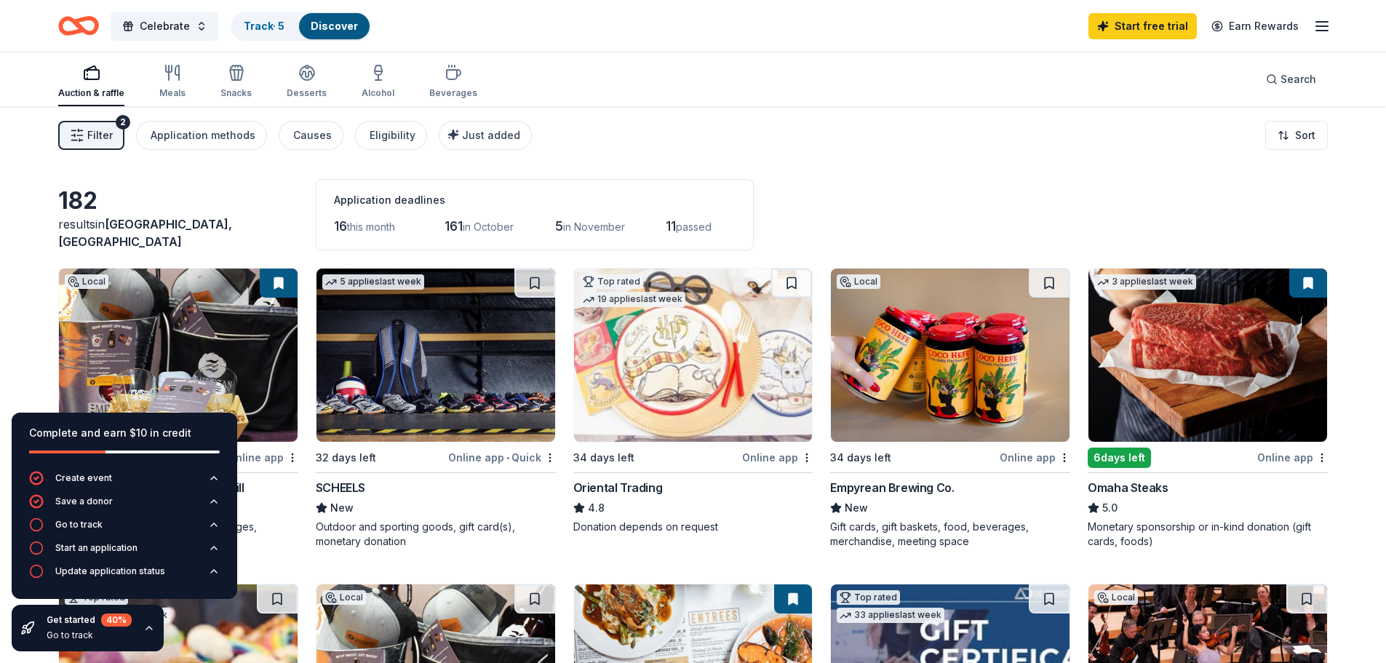
click at [1201, 375] on img at bounding box center [1207, 354] width 239 height 173
click at [888, 354] on img at bounding box center [950, 354] width 239 height 173
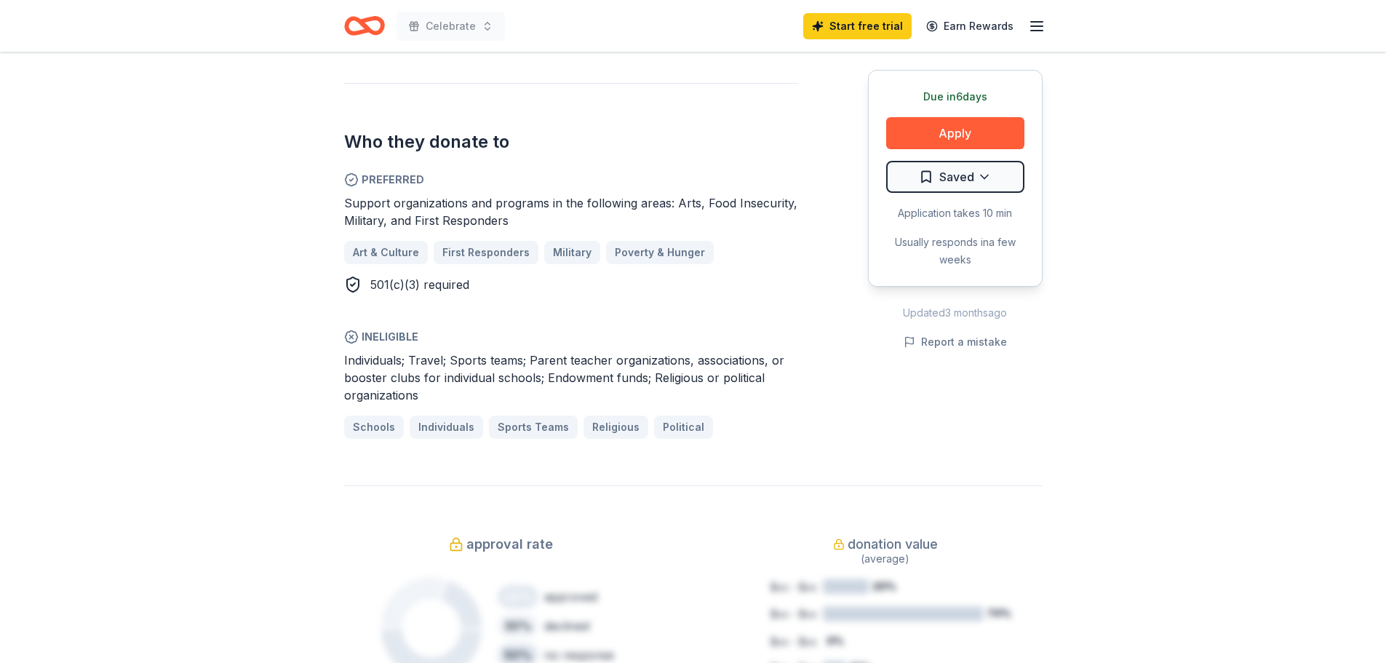
scroll to position [582, 0]
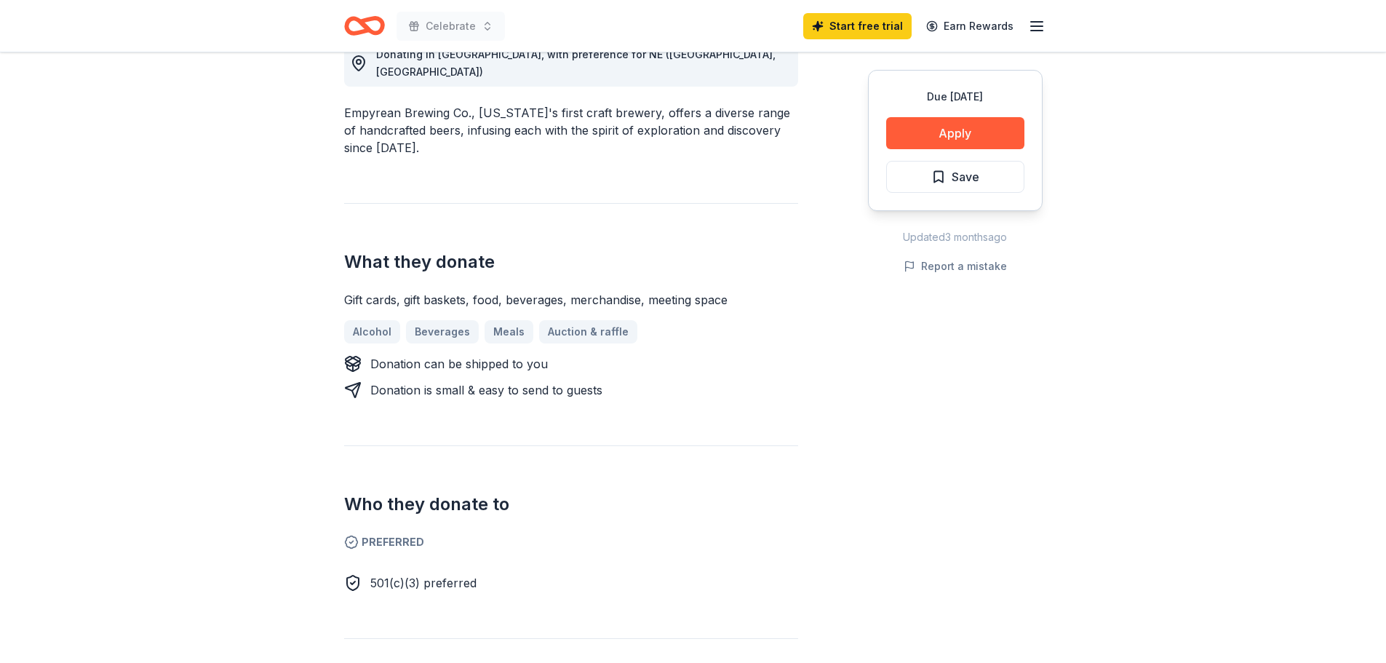
scroll to position [436, 0]
click at [945, 135] on button "Apply" at bounding box center [955, 133] width 138 height 32
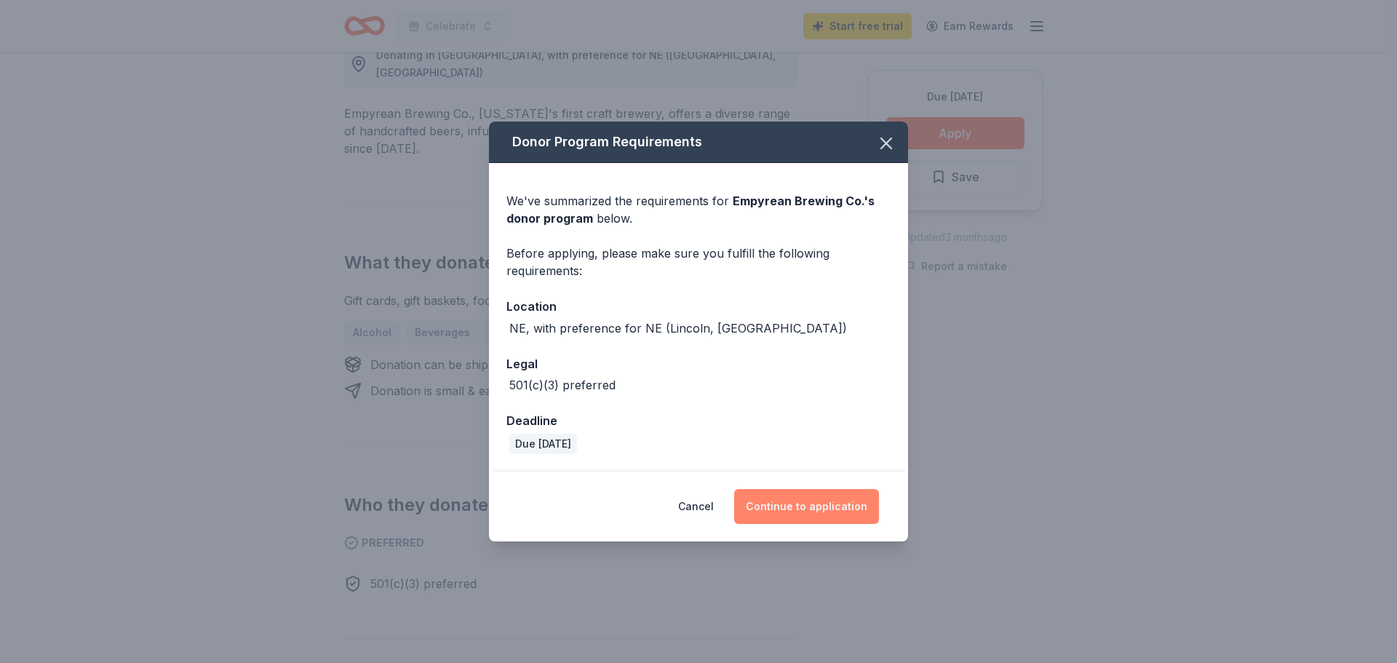
click at [811, 504] on button "Continue to application" at bounding box center [806, 506] width 145 height 35
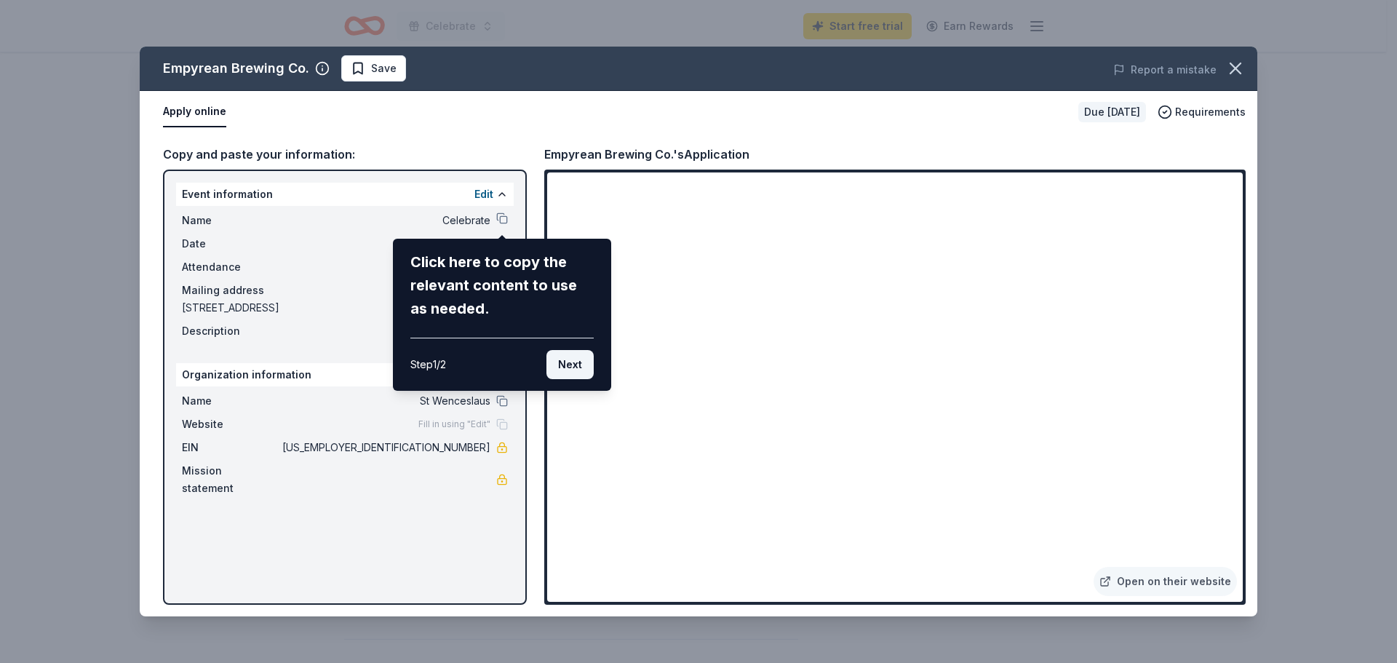
click at [578, 366] on button "Next" at bounding box center [569, 364] width 47 height 29
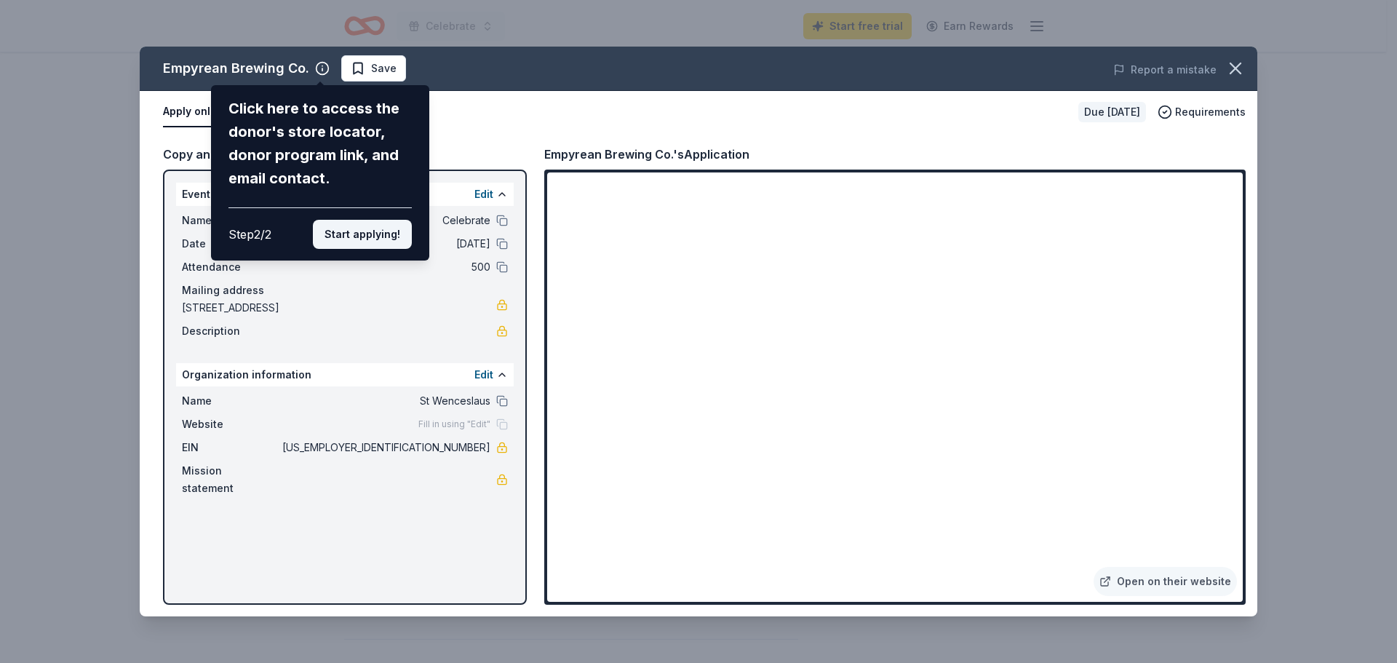
click at [346, 236] on button "Start applying!" at bounding box center [362, 234] width 99 height 29
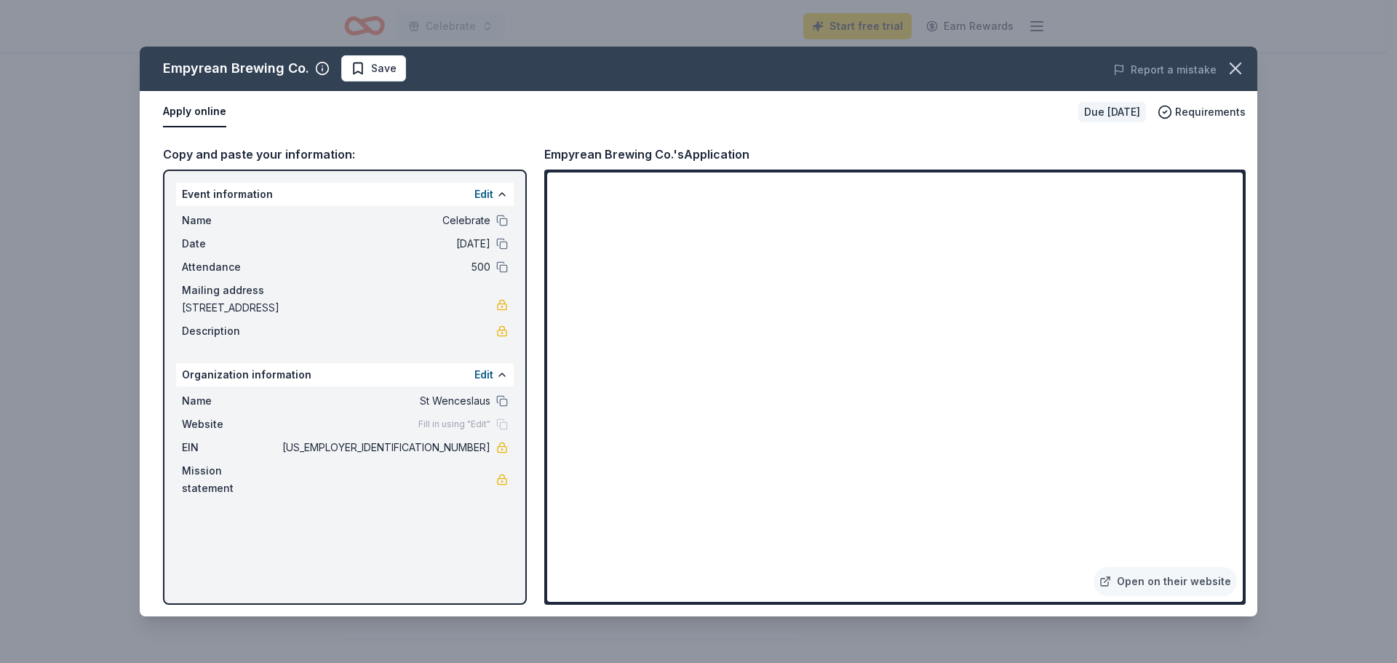
click at [351, 69] on div "Empyrean Brewing Co. Save Report a mistake Apply online Due [DATE] Requirements…" at bounding box center [698, 332] width 1117 height 570
click at [182, 113] on button "Apply online" at bounding box center [194, 112] width 63 height 31
click at [1230, 63] on icon "button" at bounding box center [1235, 68] width 10 height 10
